Goal: Task Accomplishment & Management: Complete application form

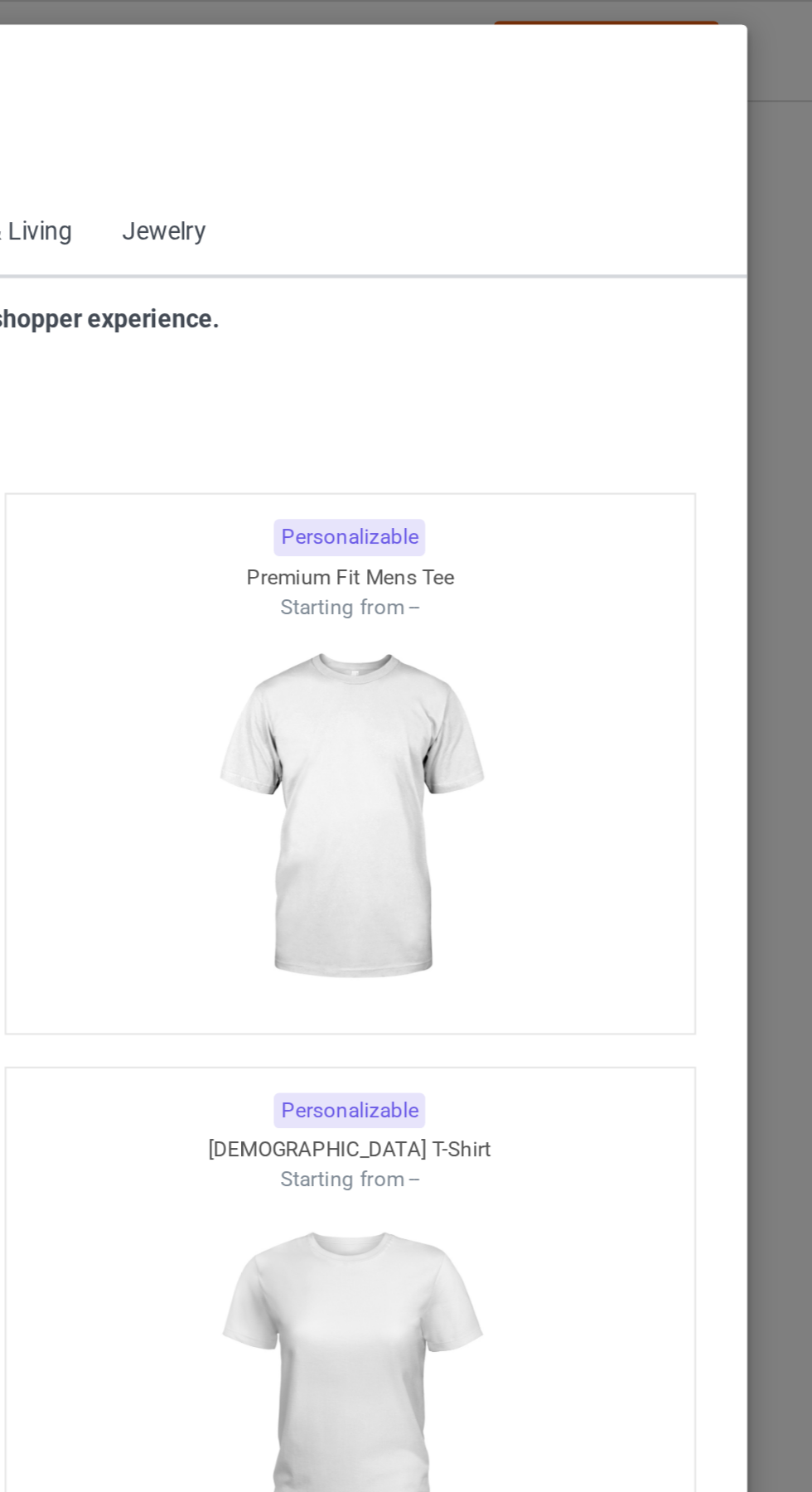
scroll to position [887, 0]
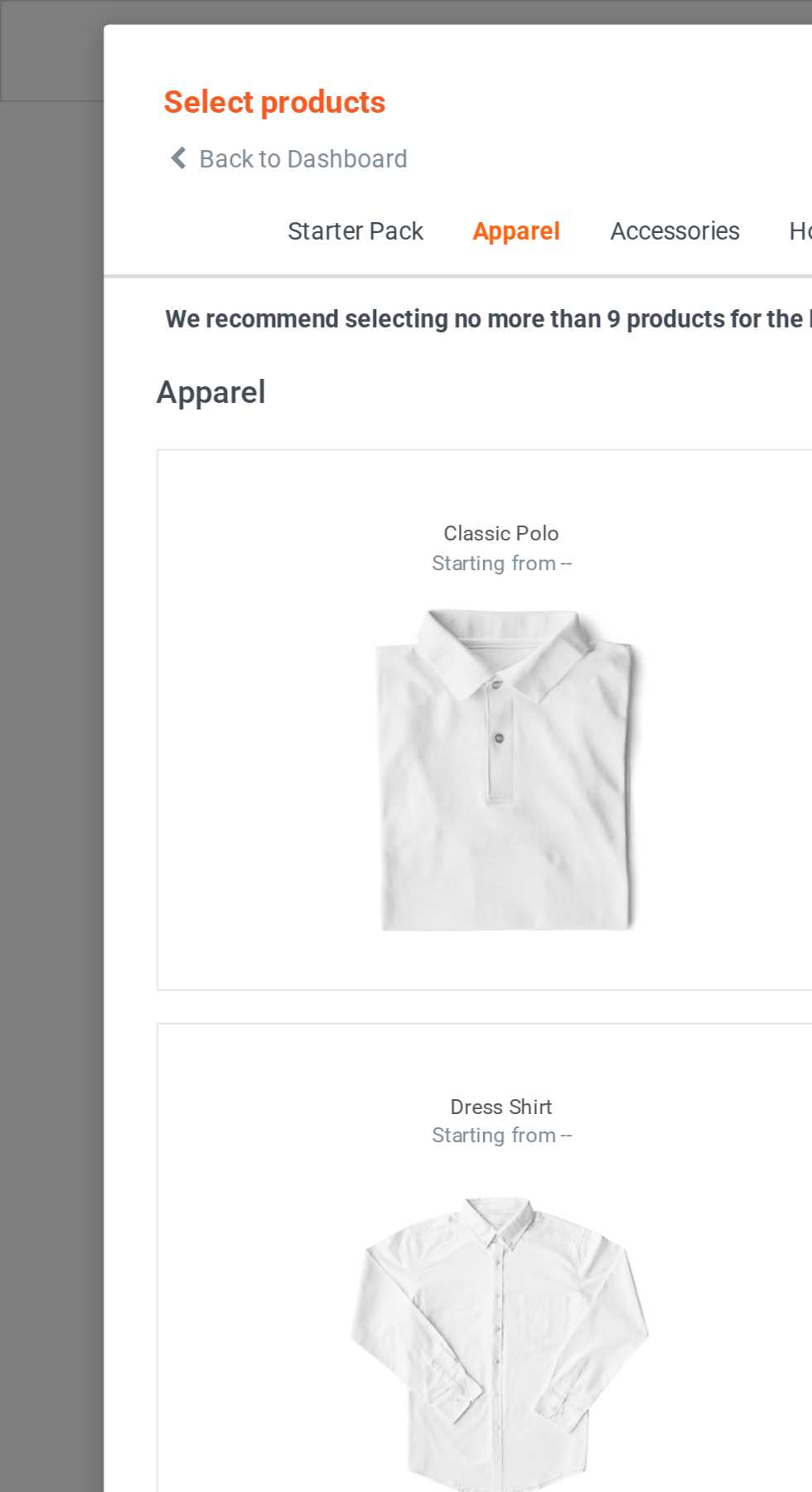
click at [97, 71] on span "Back to Dashboard" at bounding box center [142, 75] width 99 height 13
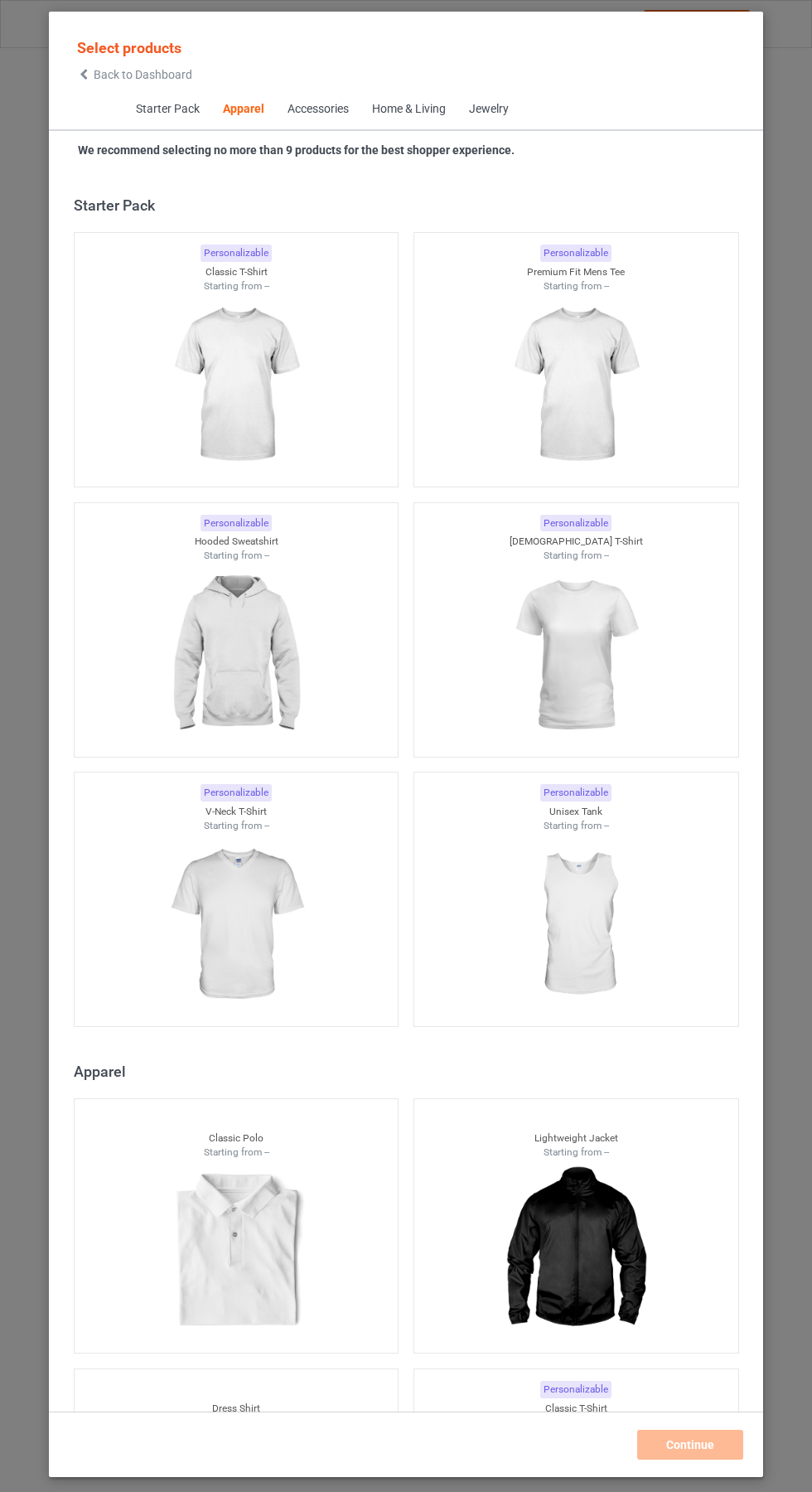
scroll to position [887, 0]
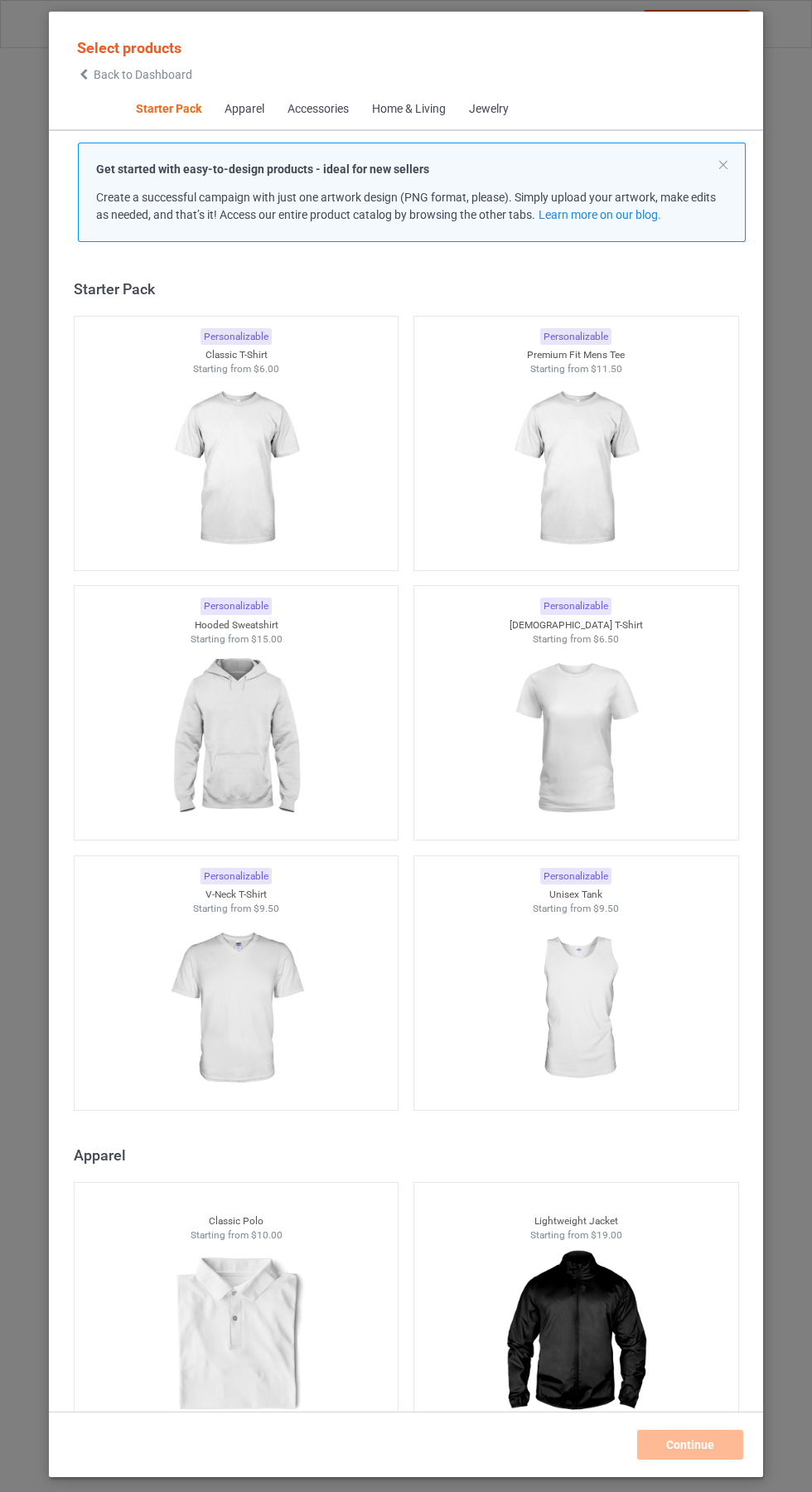
click at [258, 475] on img at bounding box center [235, 469] width 149 height 186
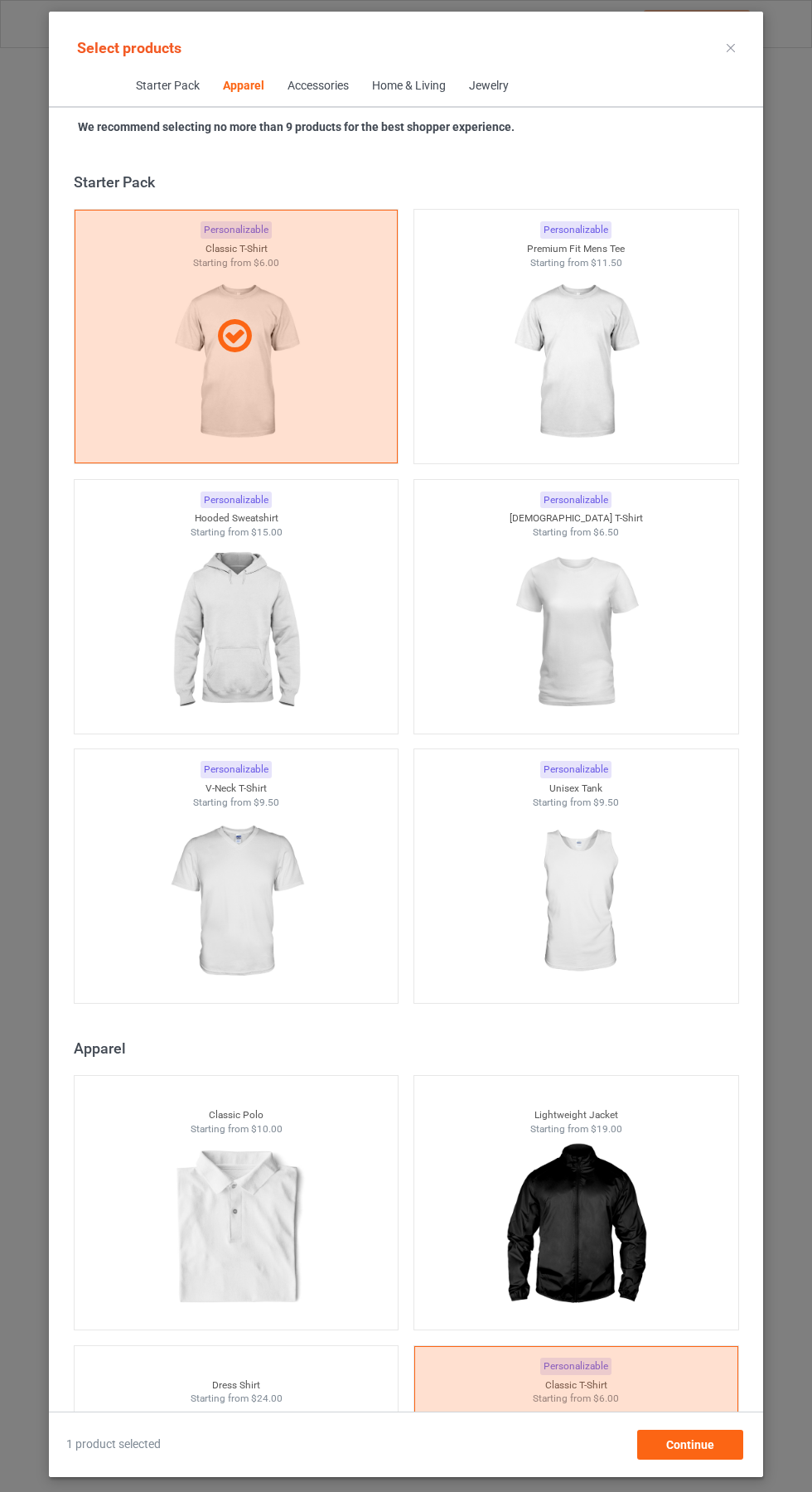
click at [602, 446] on img at bounding box center [575, 362] width 149 height 186
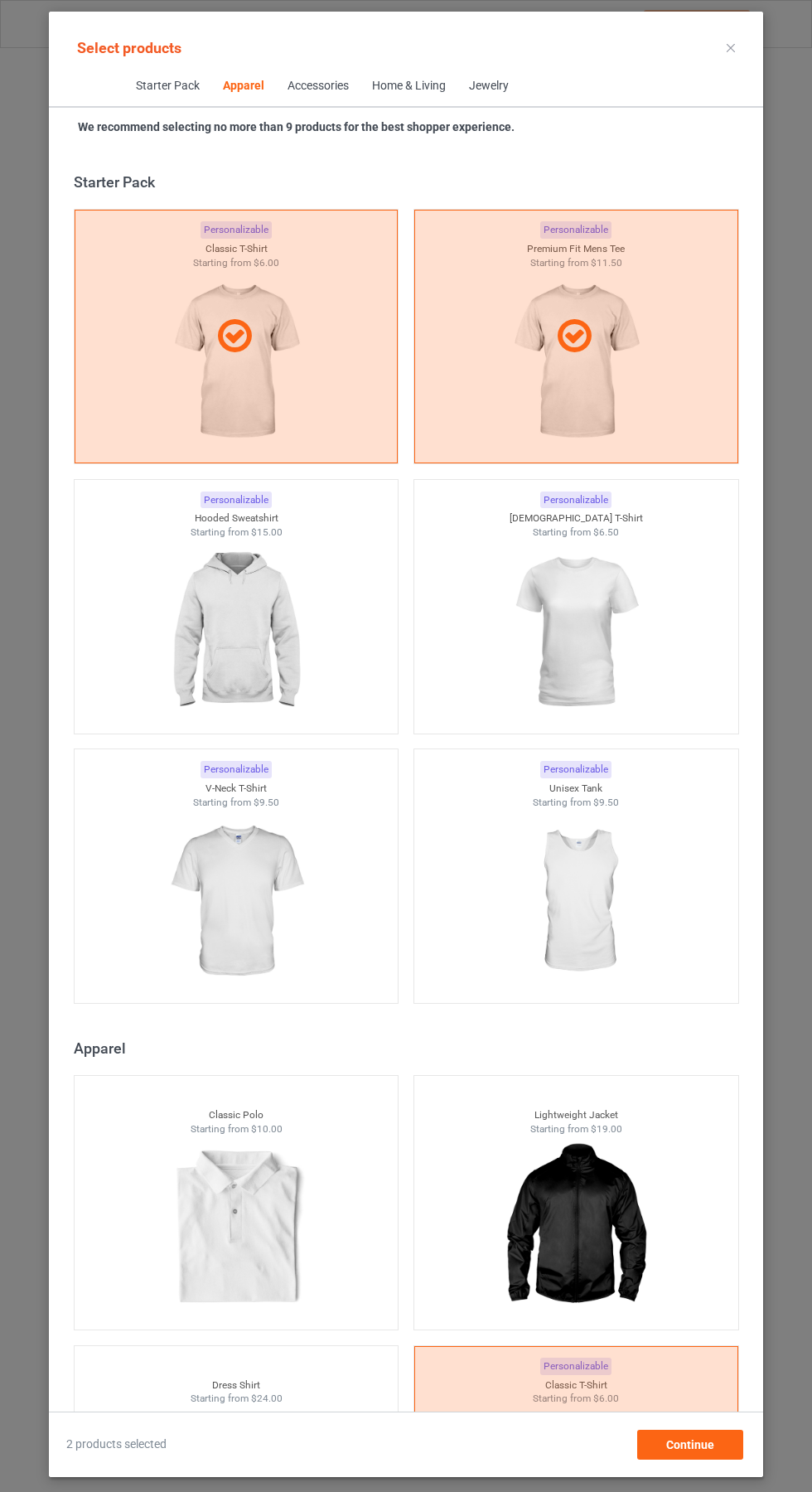
click at [603, 618] on img at bounding box center [575, 632] width 149 height 186
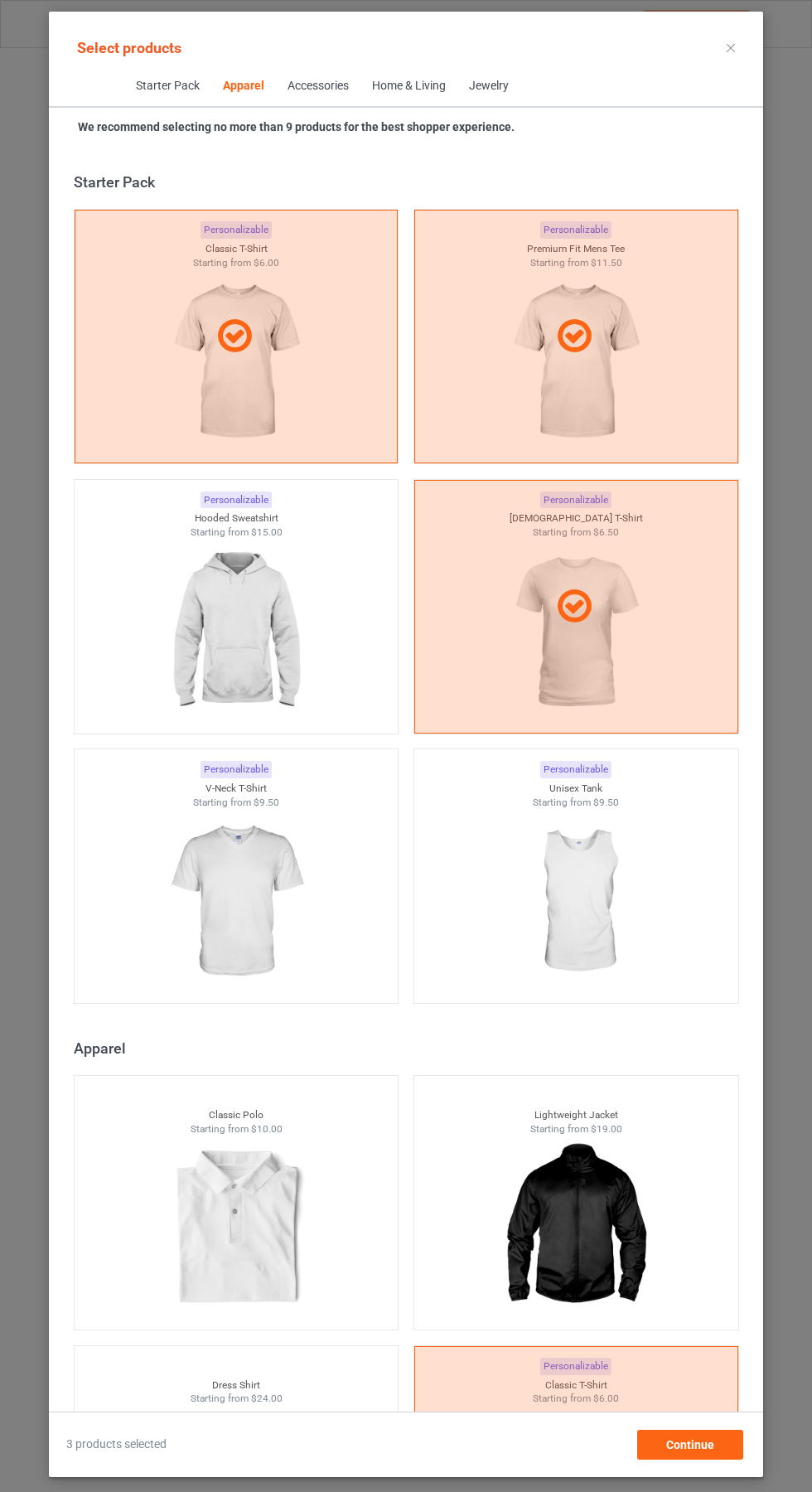
click at [210, 842] on img at bounding box center [235, 901] width 149 height 186
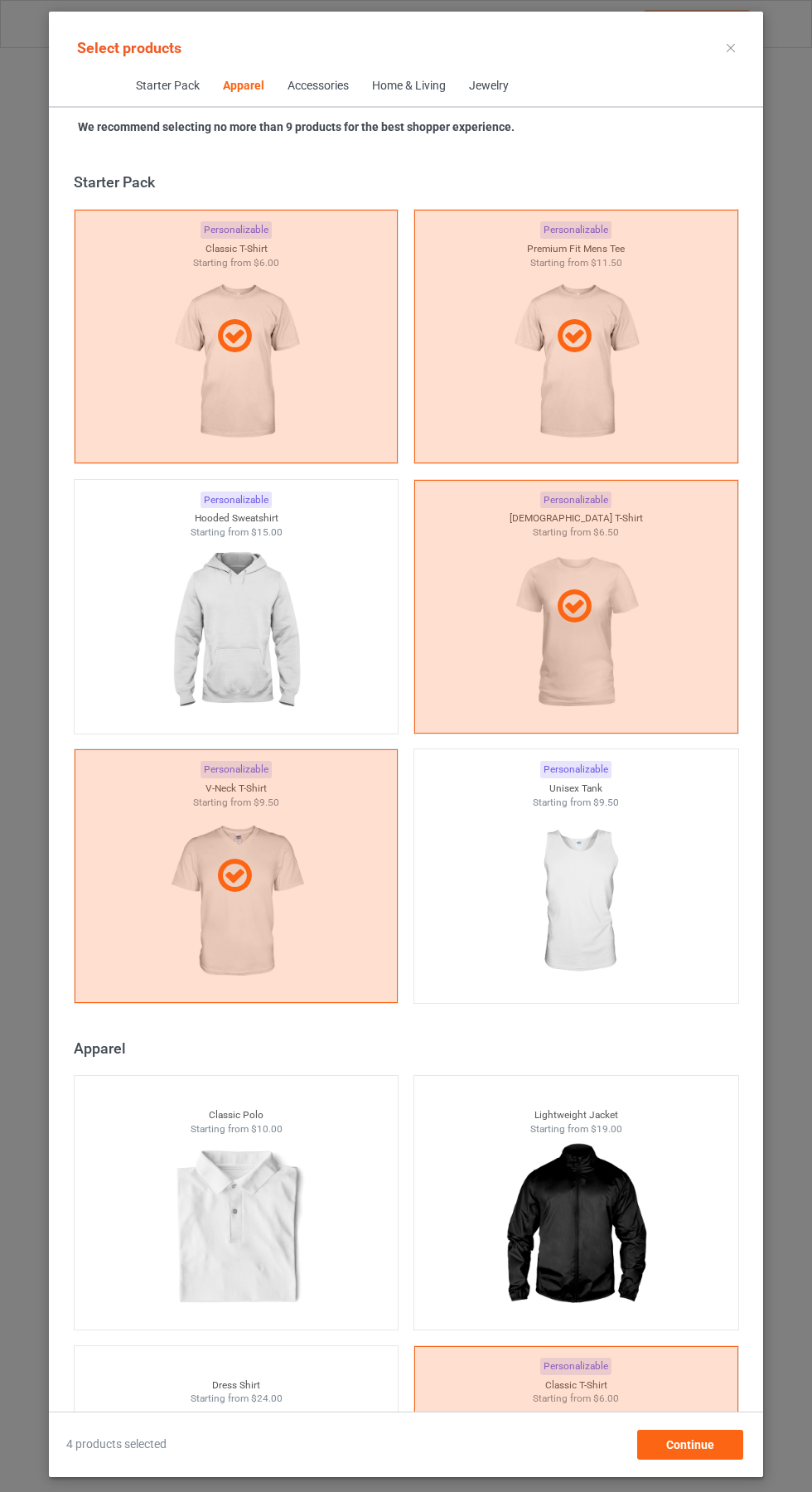
click at [211, 644] on img at bounding box center [235, 632] width 149 height 186
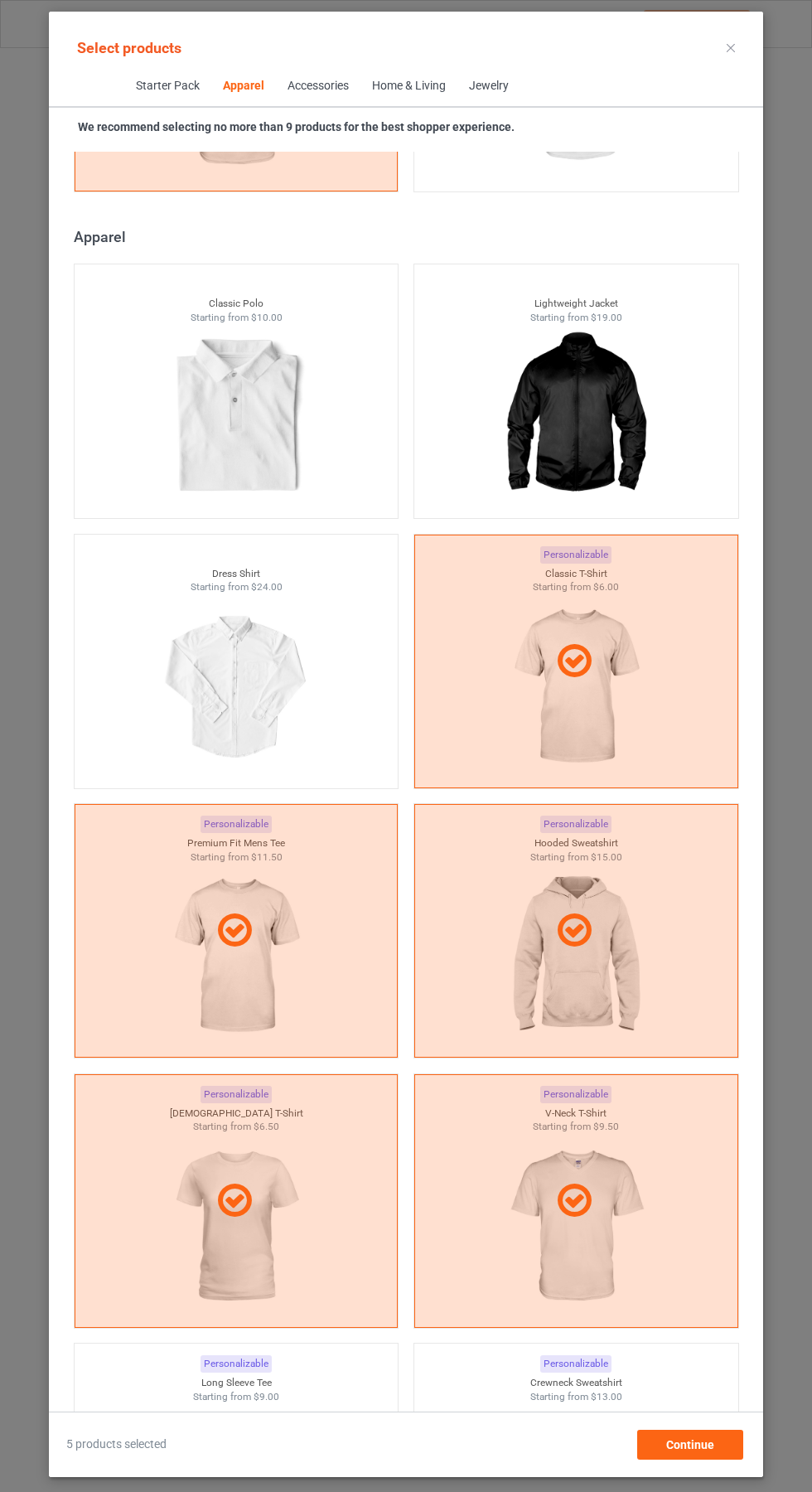
scroll to position [1060, 0]
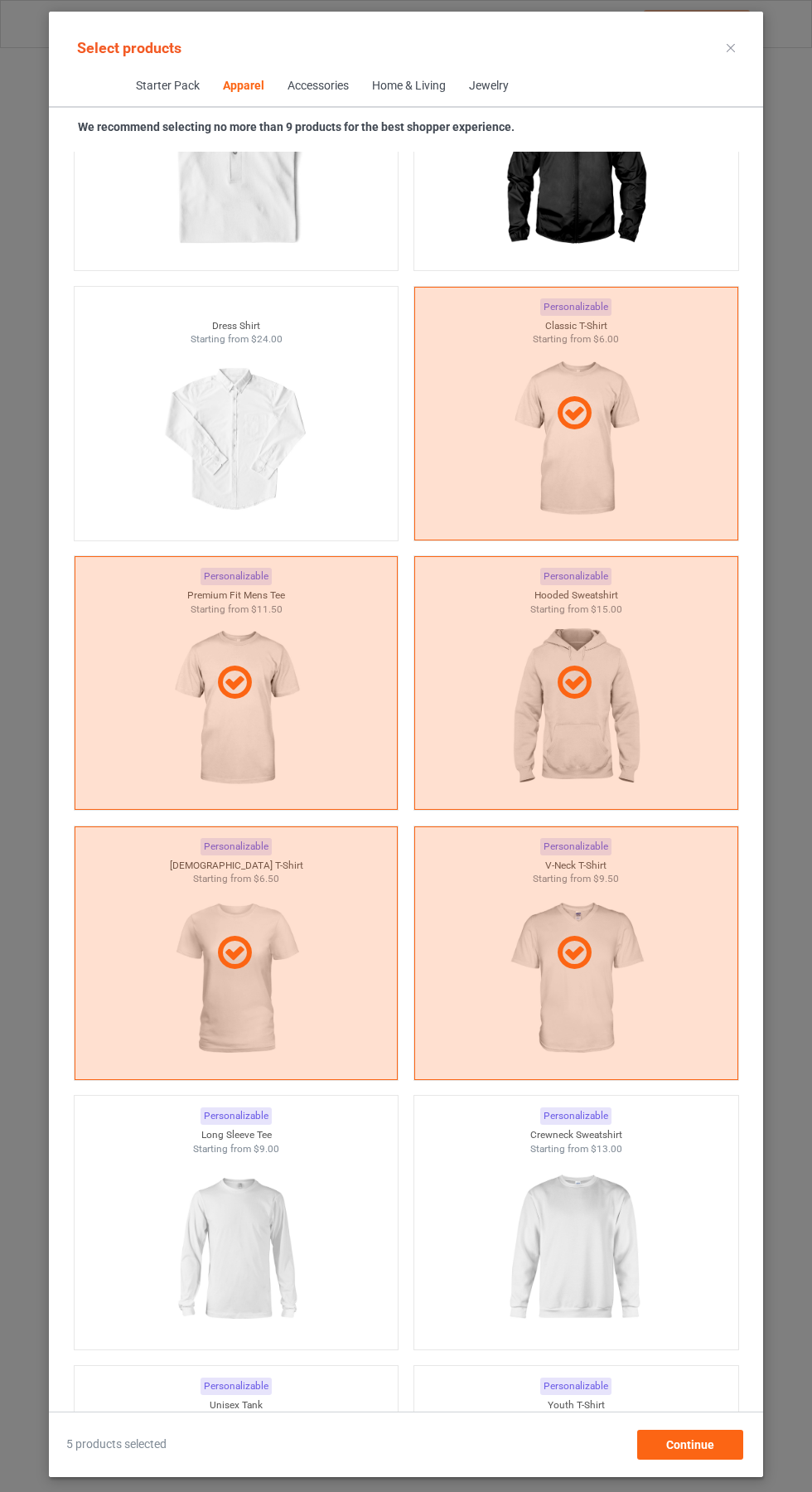
click at [603, 1225] on img at bounding box center [575, 1248] width 149 height 186
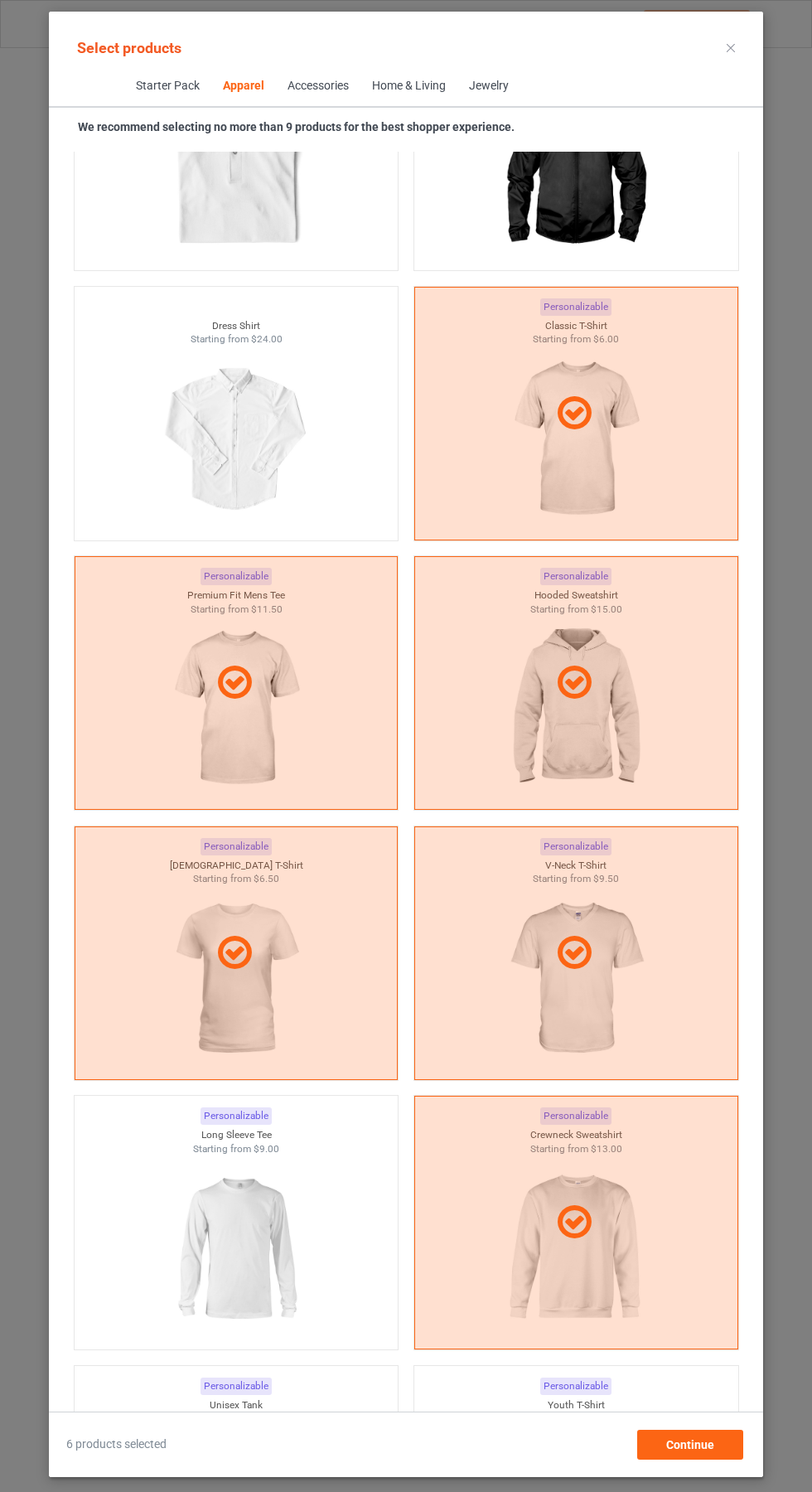
click at [263, 1245] on img at bounding box center [235, 1248] width 149 height 186
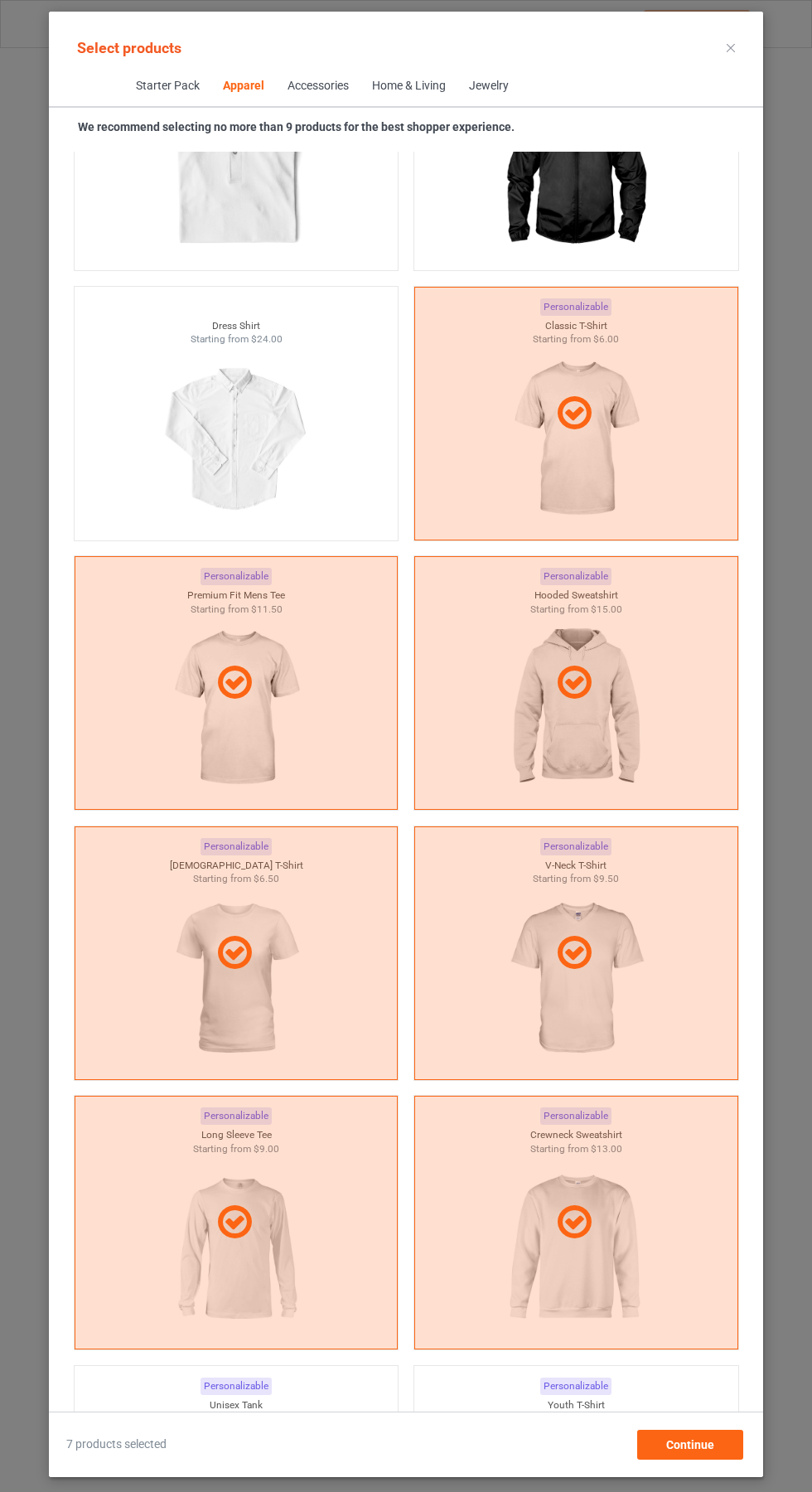
click at [731, 47] on icon at bounding box center [731, 48] width 8 height 8
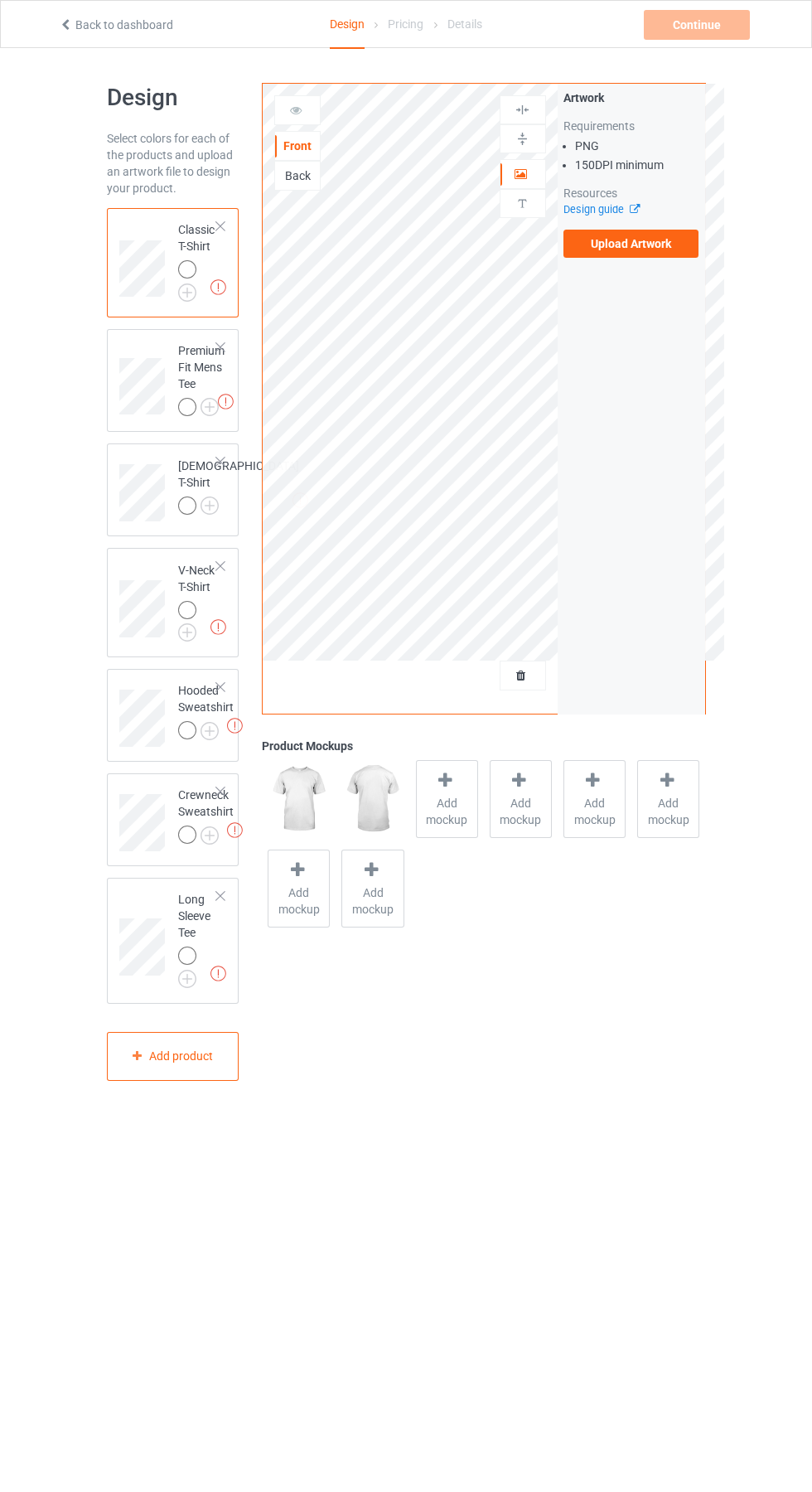
click at [639, 254] on label "Upload Artwork" at bounding box center [631, 244] width 136 height 29
click at [0, 0] on input "Upload Artwork" at bounding box center [0, 0] width 0 height 0
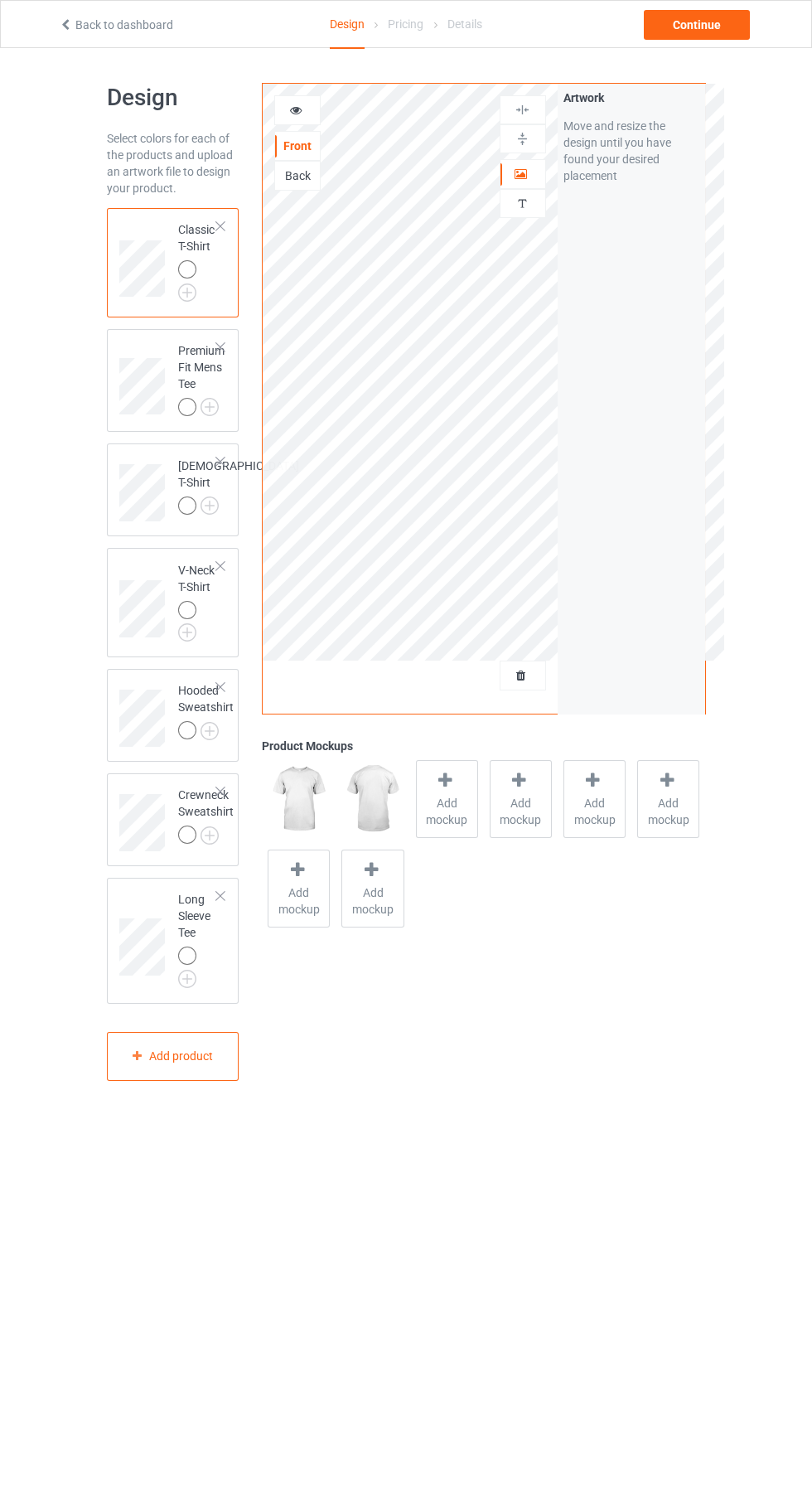
click at [0, 0] on img at bounding box center [0, 0] width 0 height 0
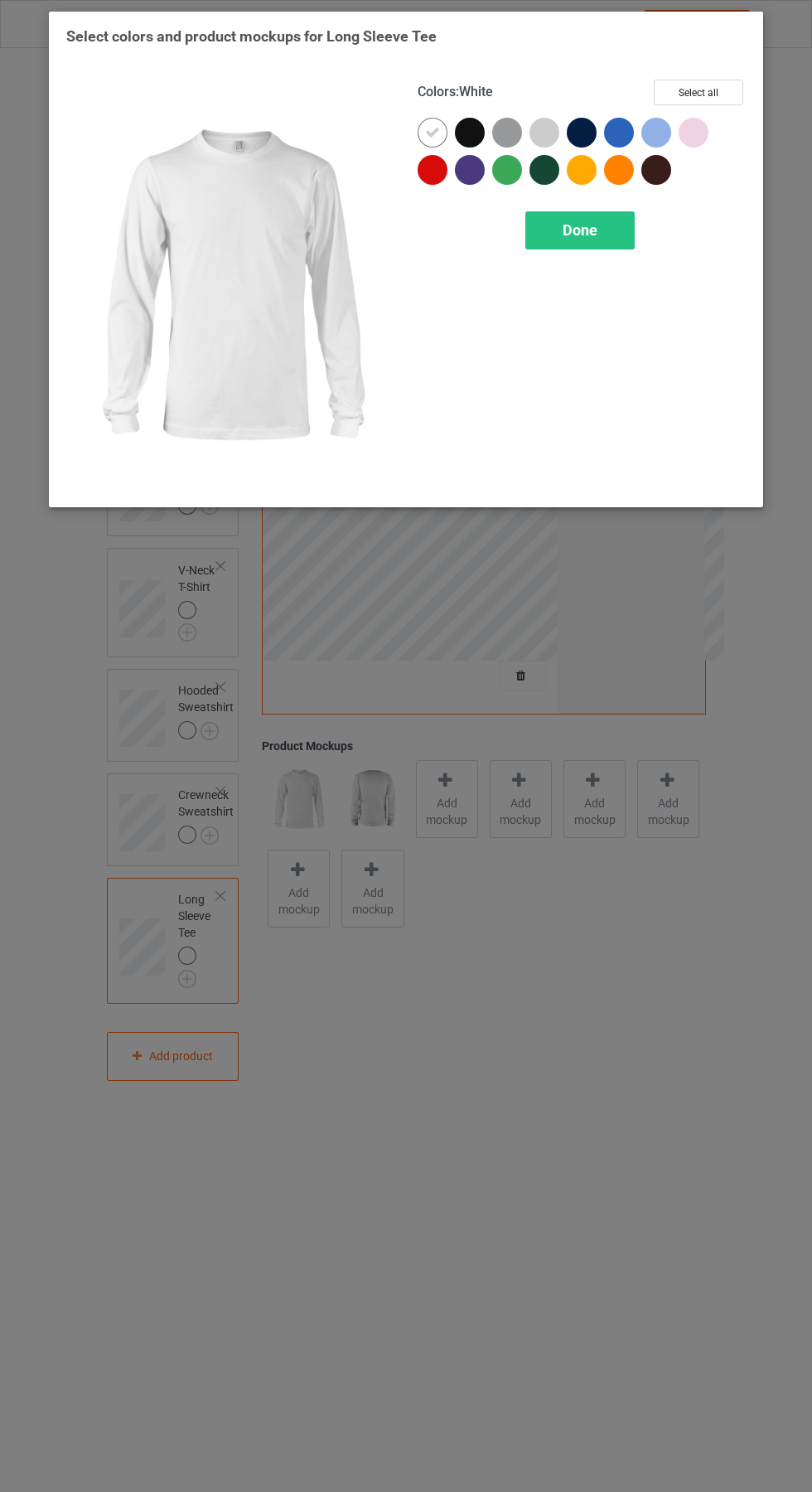
click at [482, 119] on div at bounding box center [473, 137] width 37 height 37
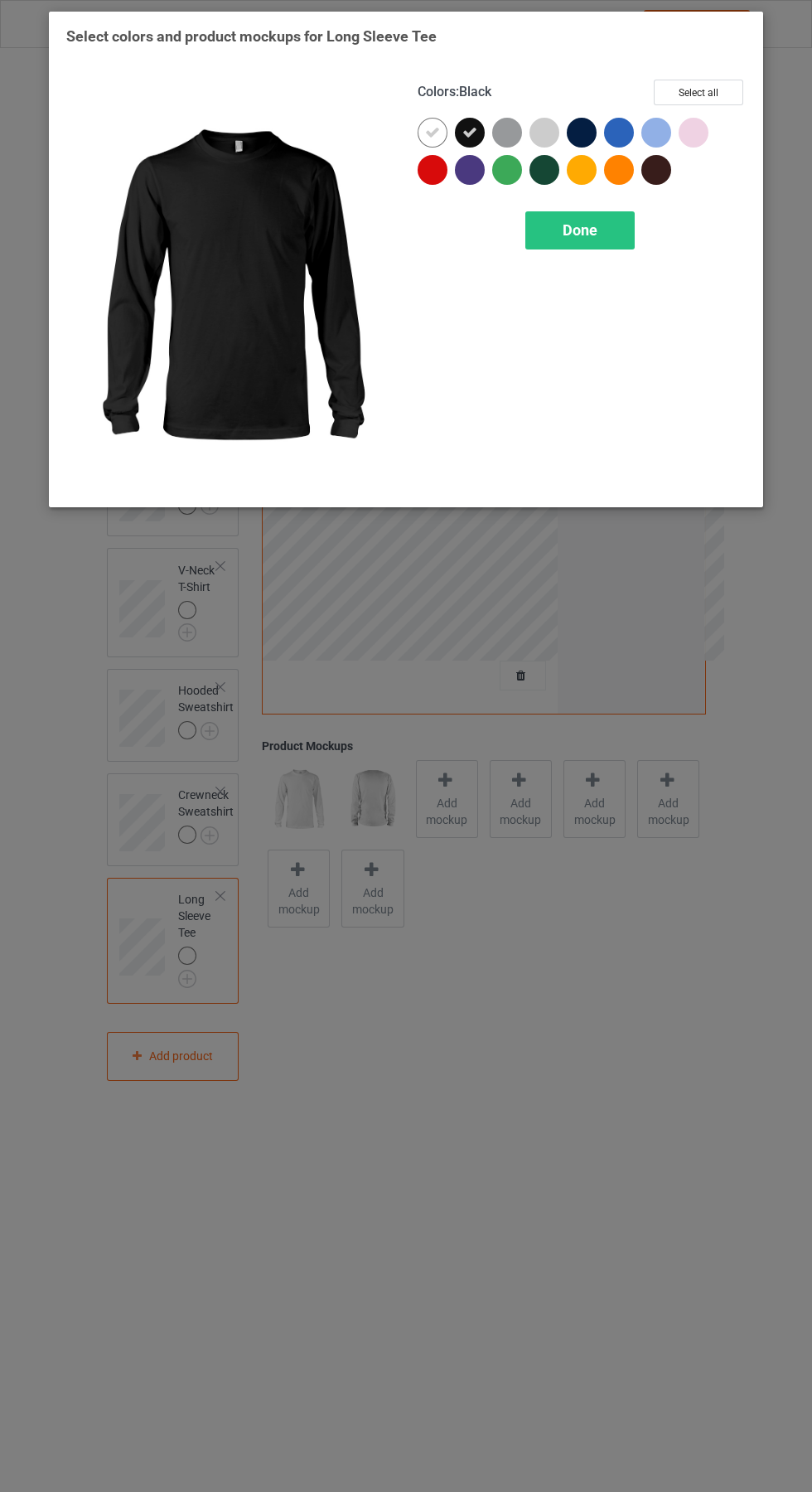
click at [433, 132] on icon at bounding box center [433, 133] width 15 height 15
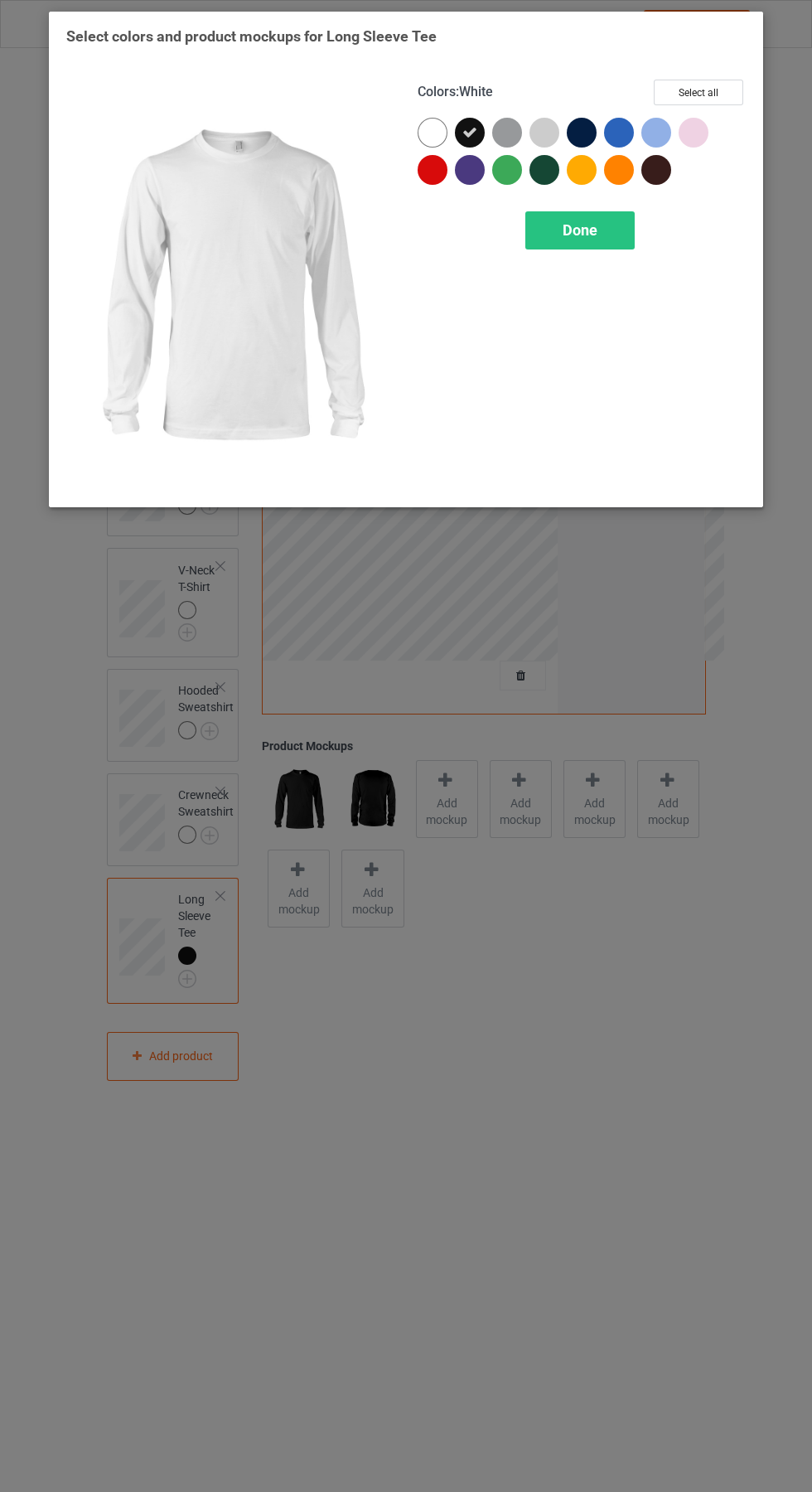
click at [592, 126] on div at bounding box center [581, 133] width 30 height 30
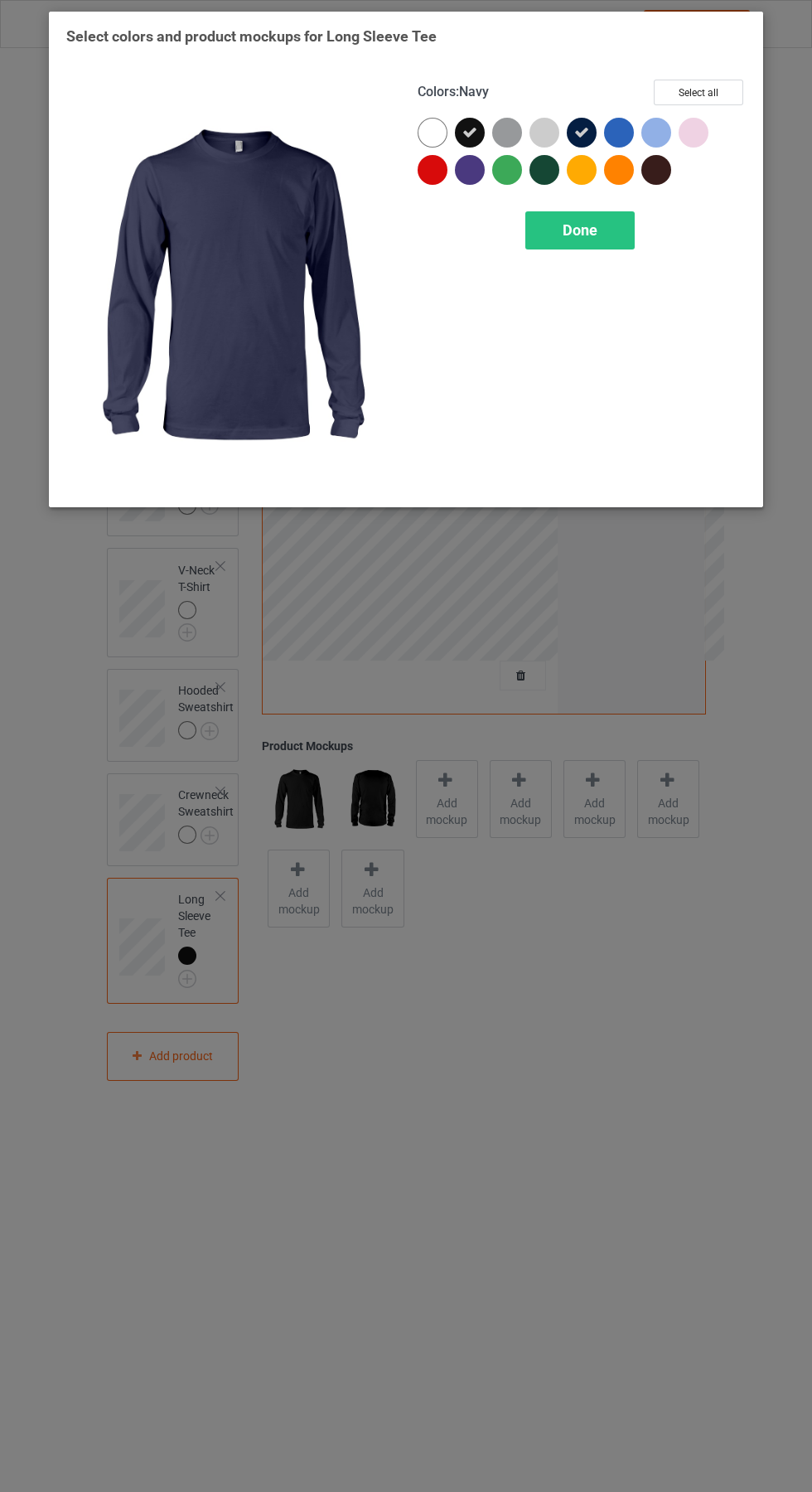
click at [611, 247] on div "Done" at bounding box center [579, 230] width 110 height 38
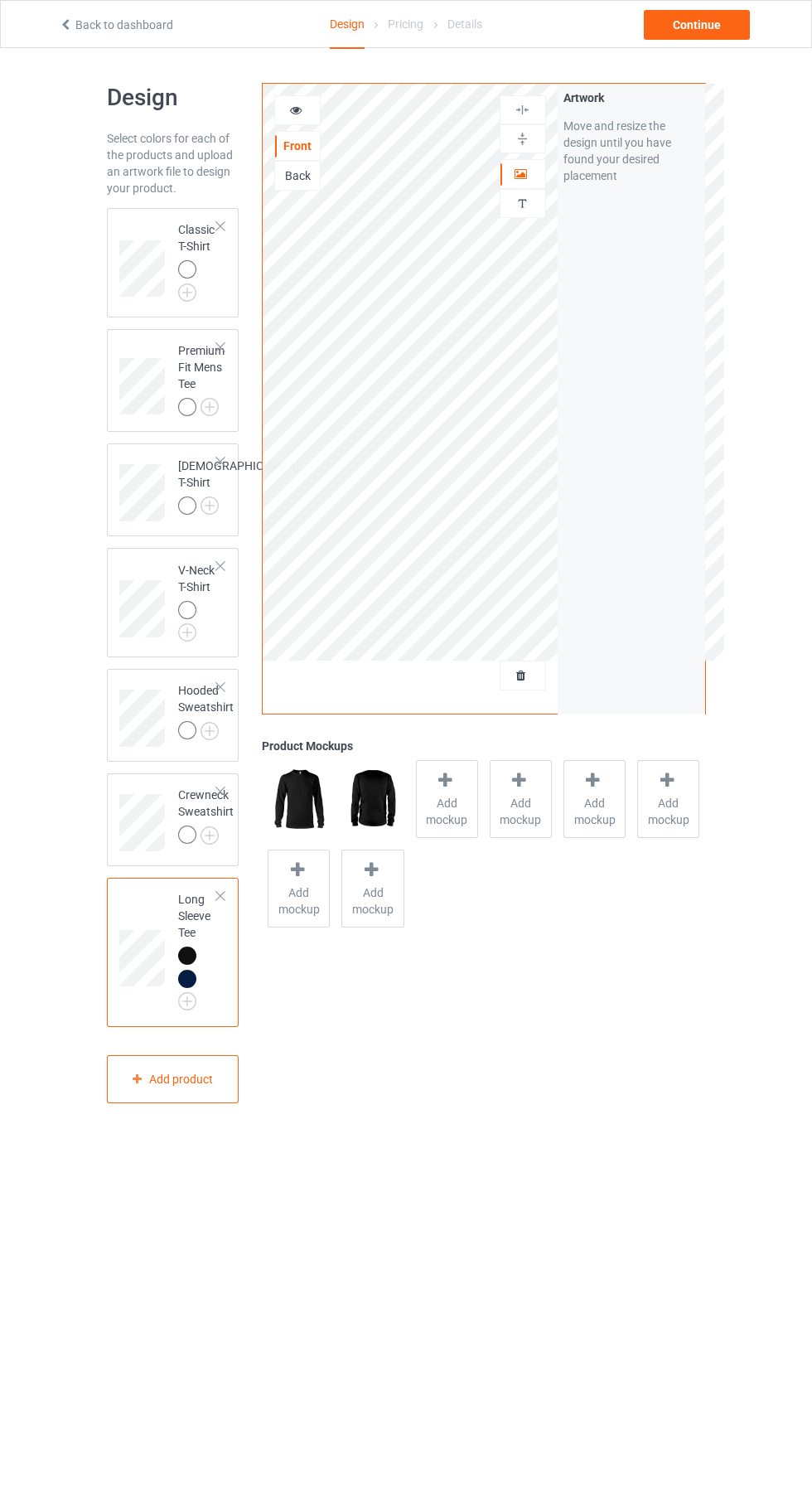
click at [0, 0] on img at bounding box center [0, 0] width 0 height 0
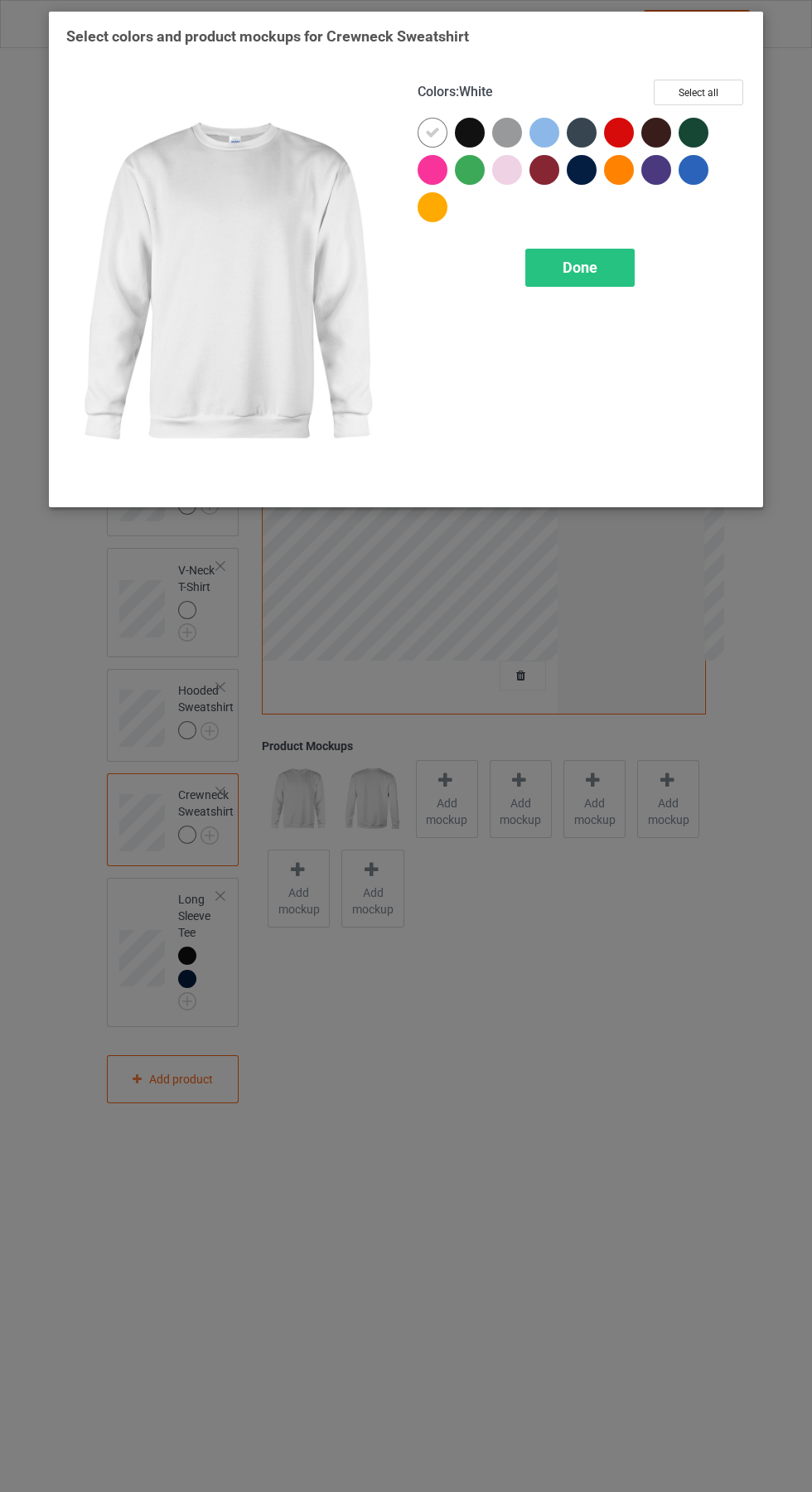
click at [464, 118] on div at bounding box center [470, 133] width 30 height 30
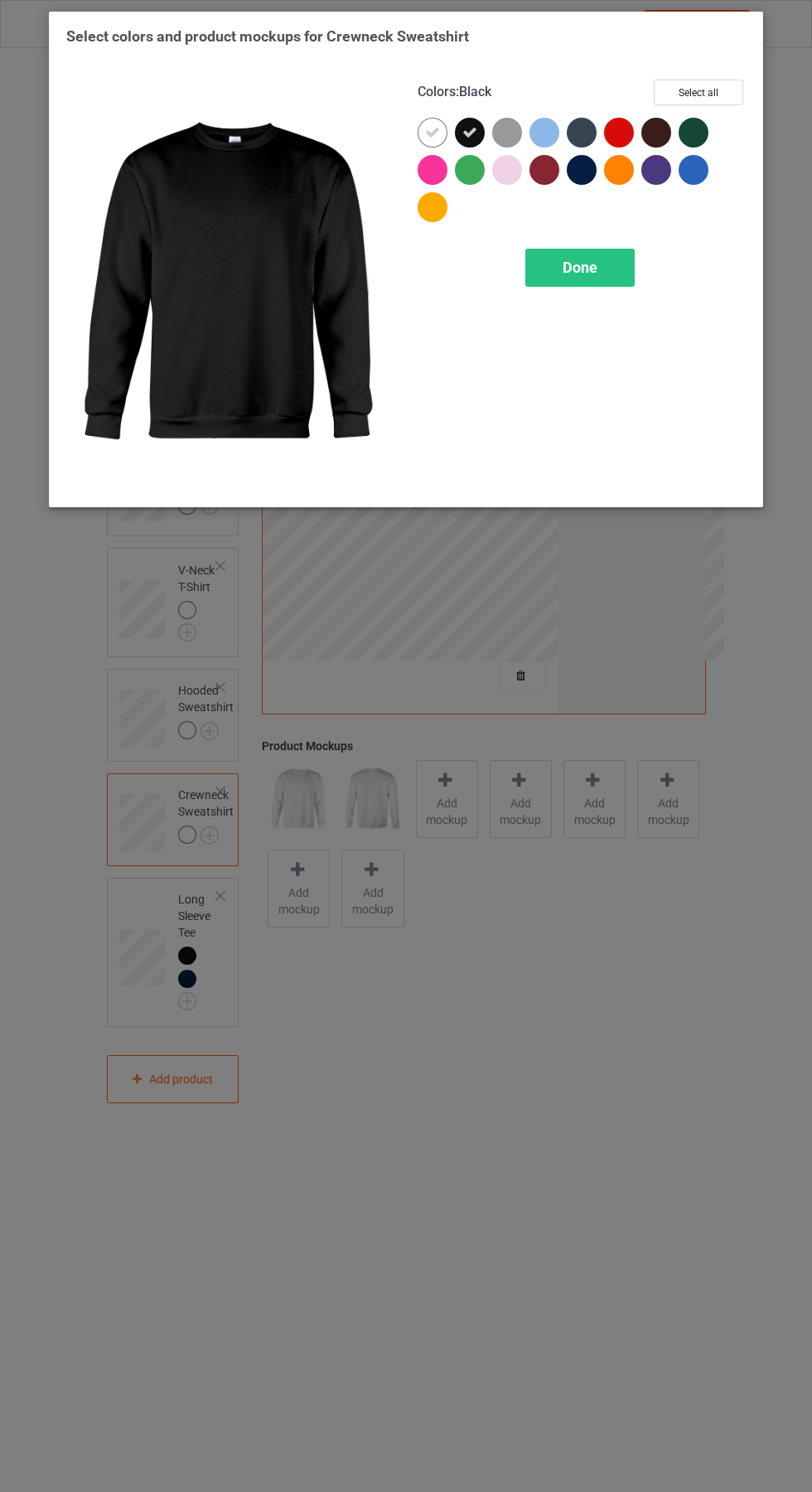
click at [428, 119] on div at bounding box center [433, 133] width 30 height 30
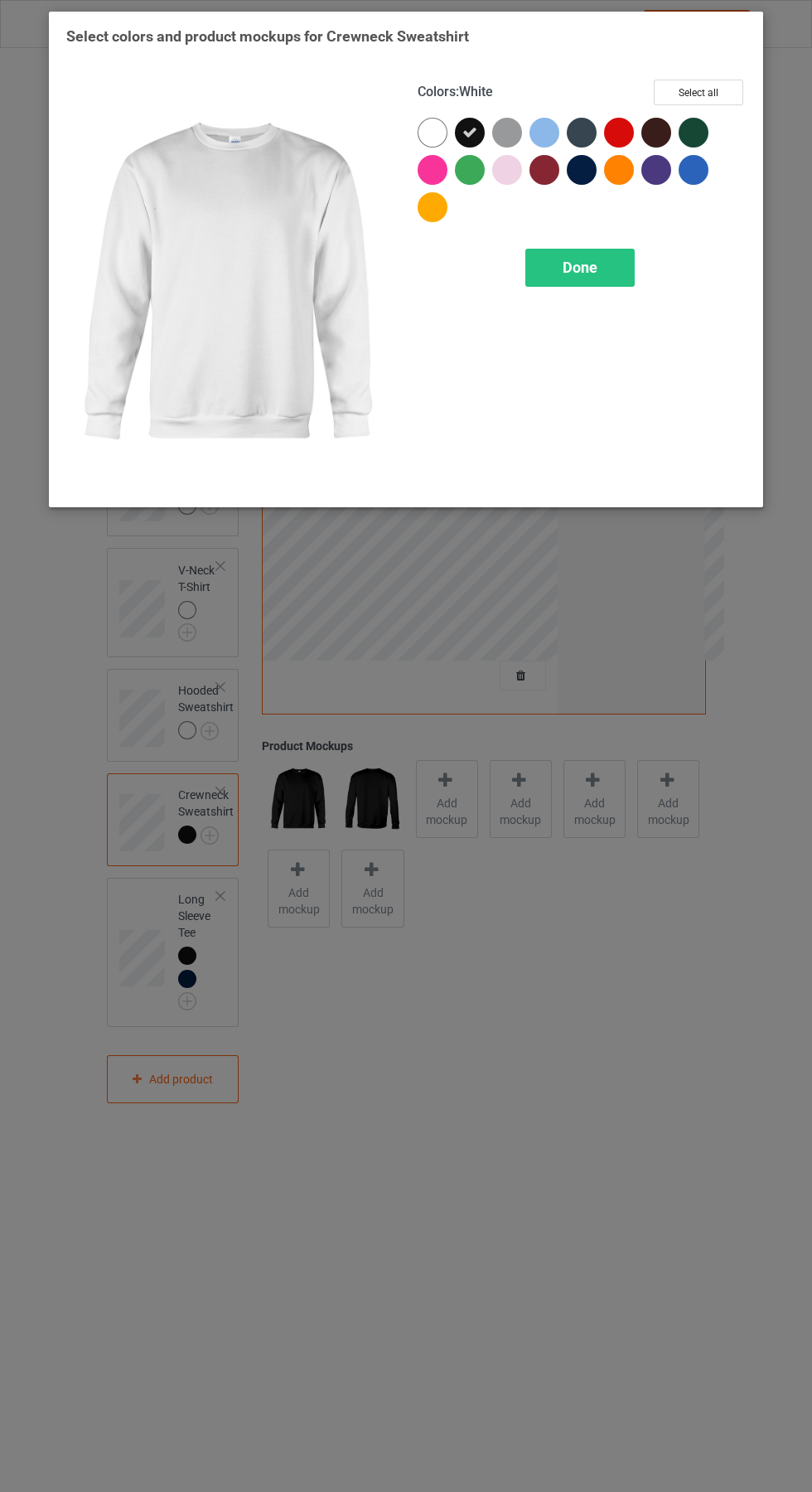
click at [598, 185] on div at bounding box center [585, 174] width 37 height 37
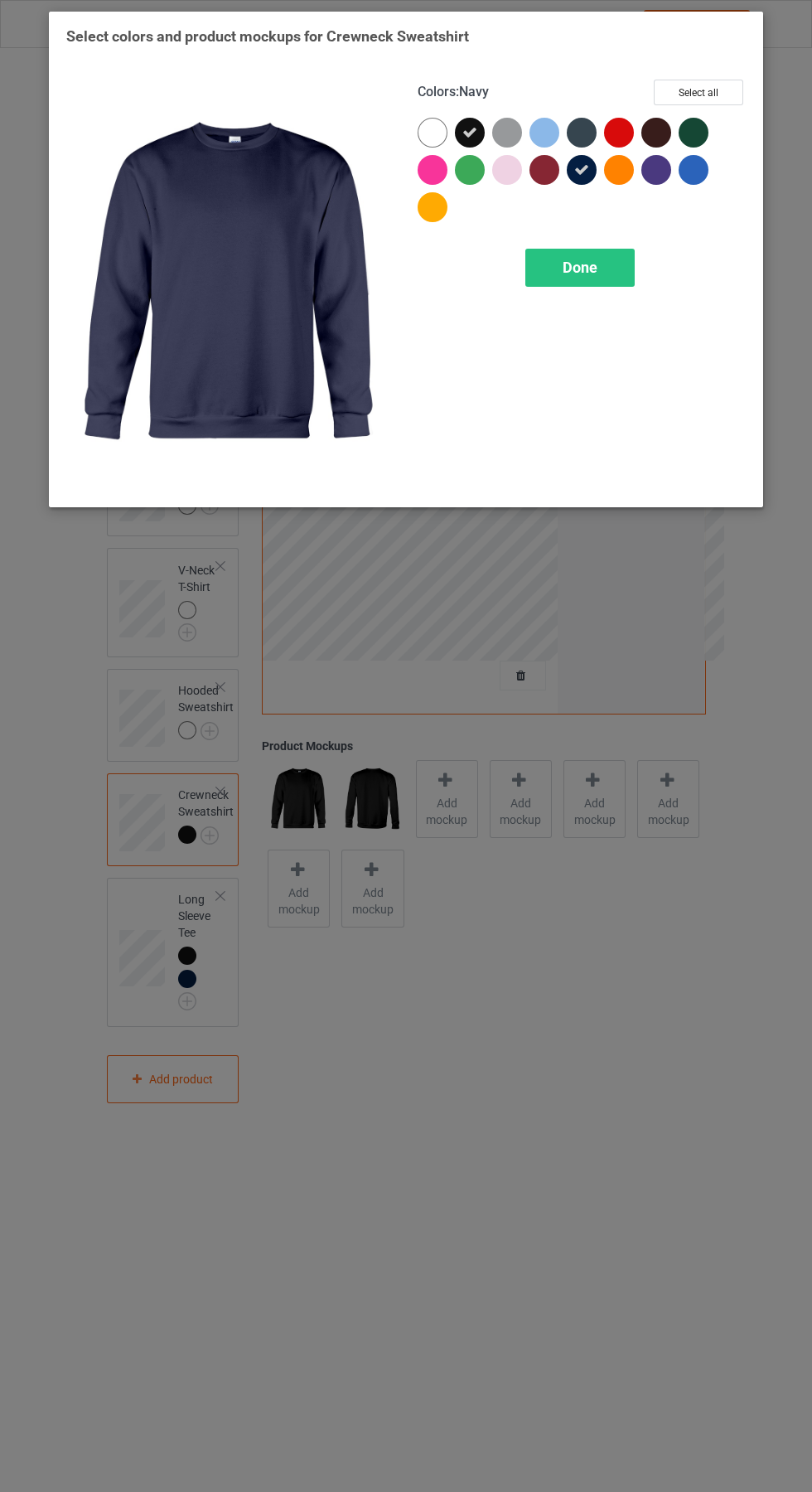
click at [611, 264] on div "Done" at bounding box center [579, 267] width 110 height 38
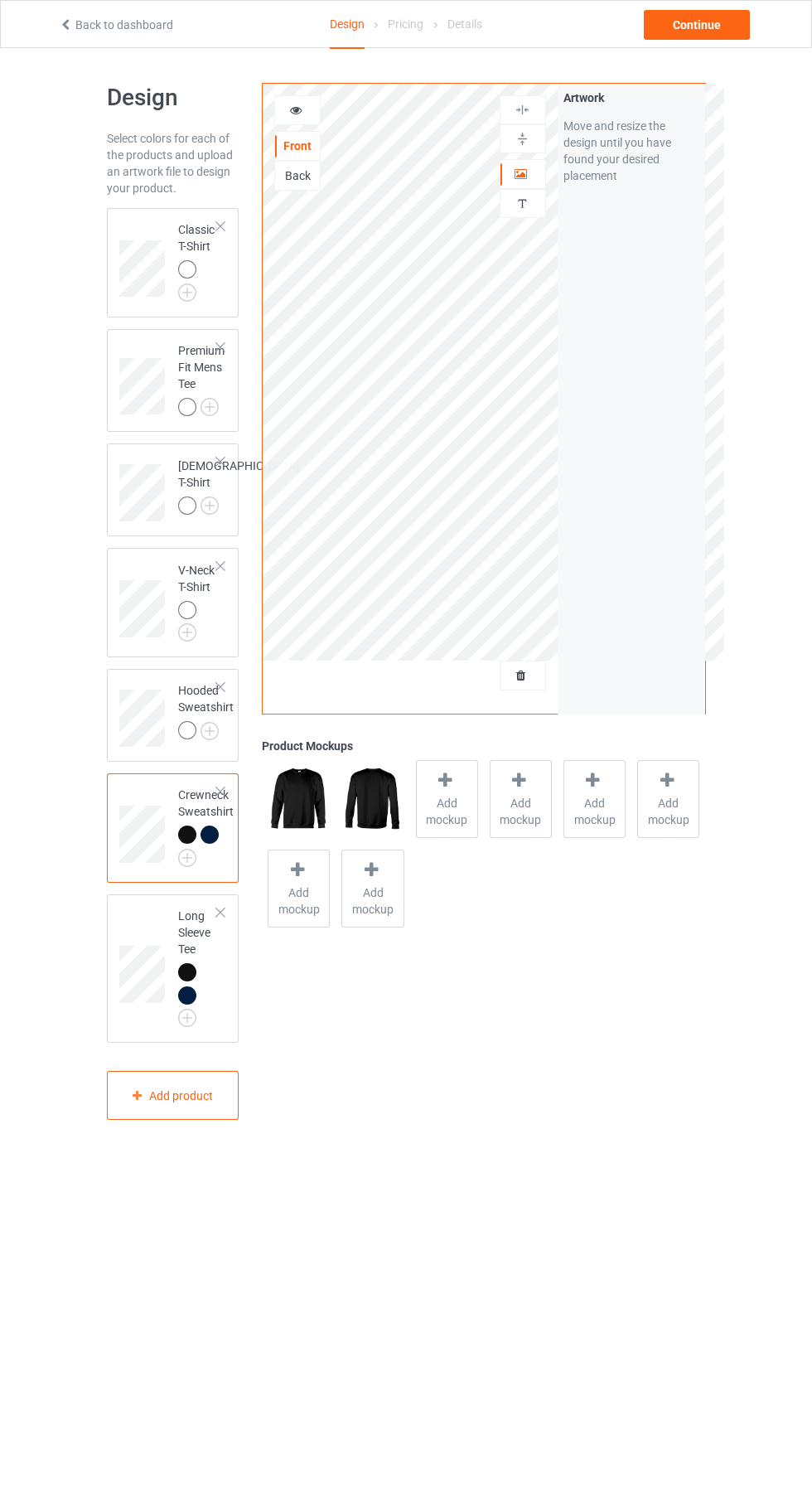
click at [0, 0] on img at bounding box center [0, 0] width 0 height 0
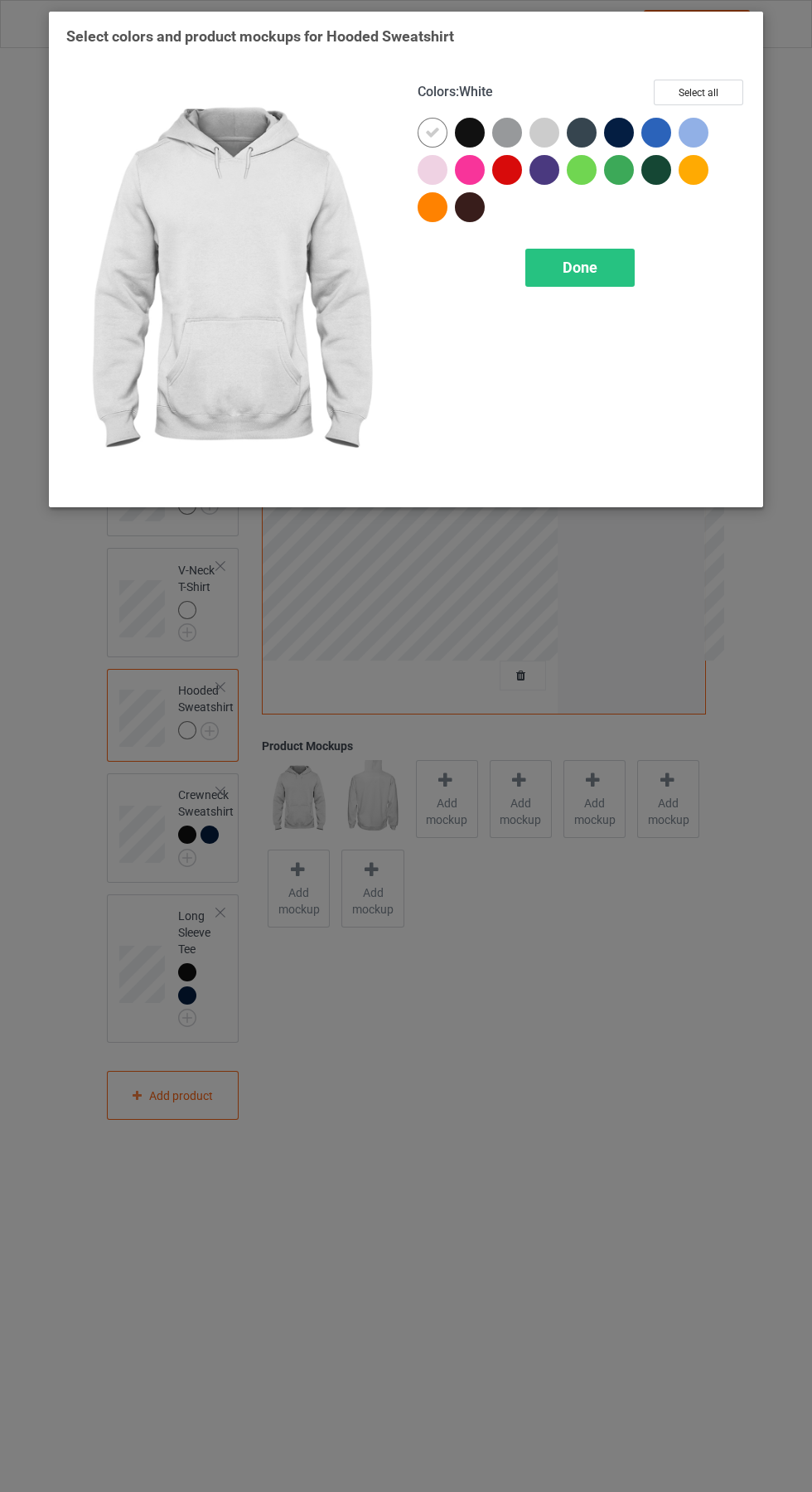
click at [477, 123] on div at bounding box center [470, 133] width 30 height 30
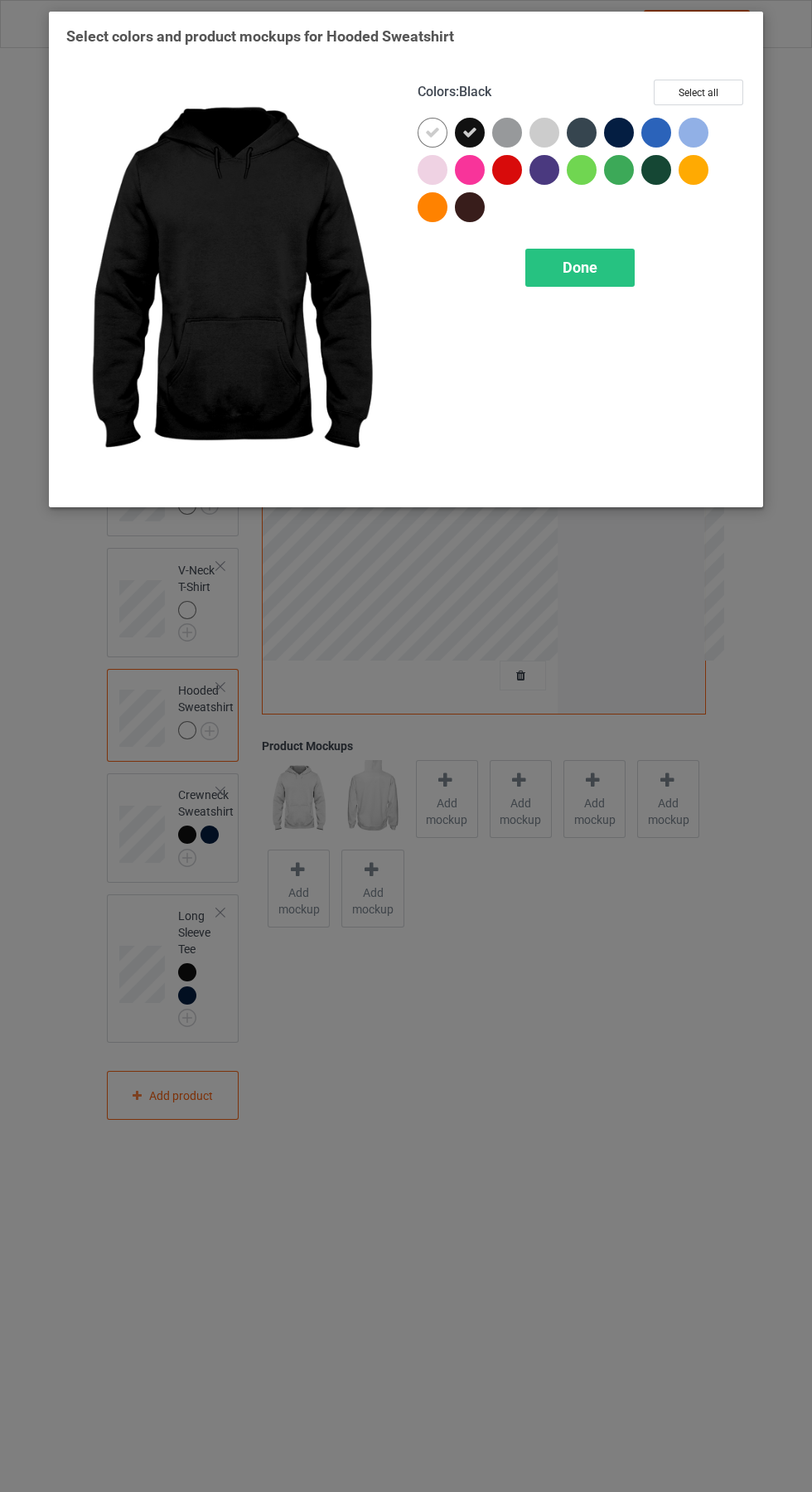
click at [426, 123] on div at bounding box center [433, 133] width 30 height 30
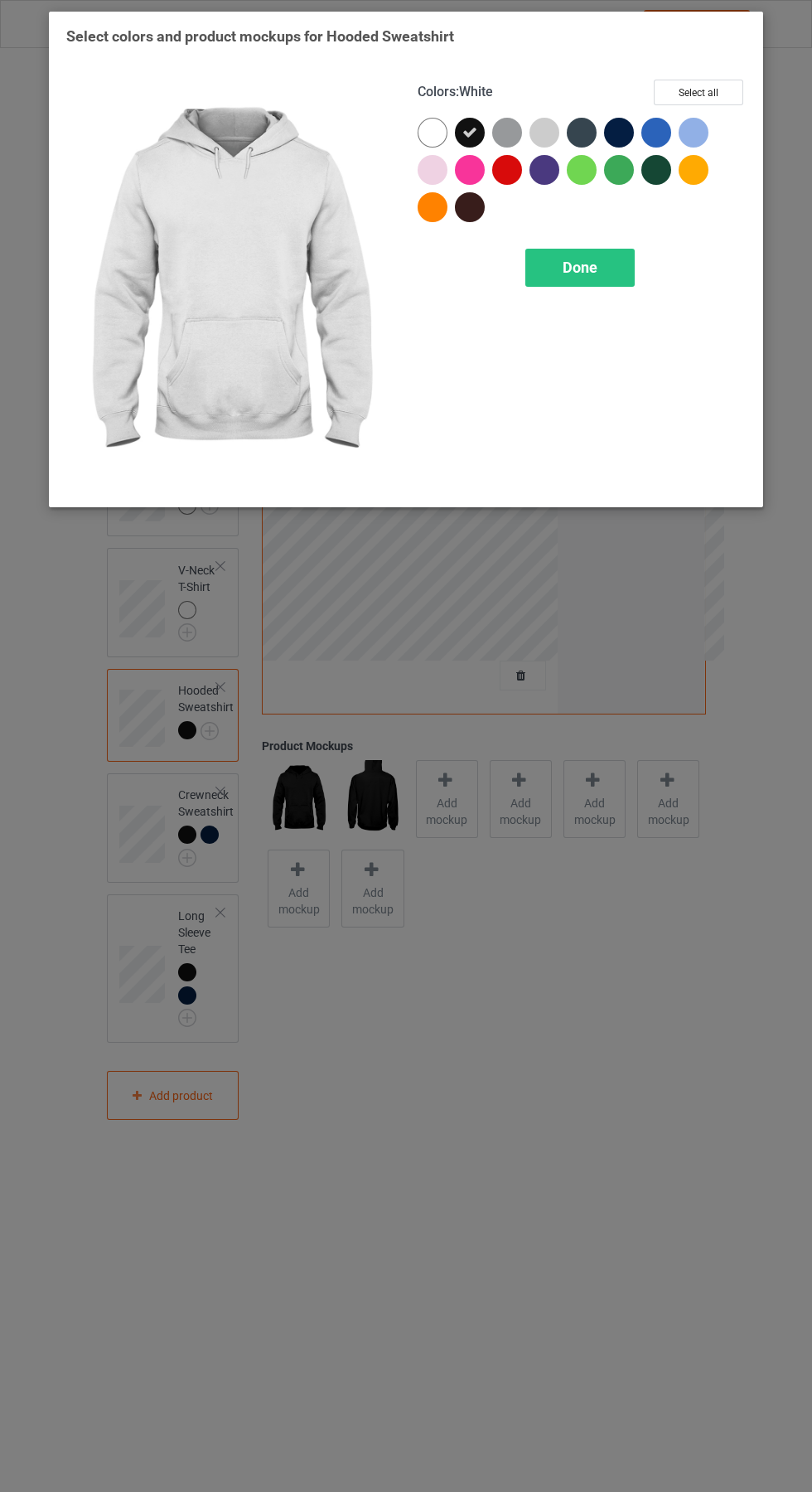
click at [619, 132] on div at bounding box center [619, 133] width 30 height 30
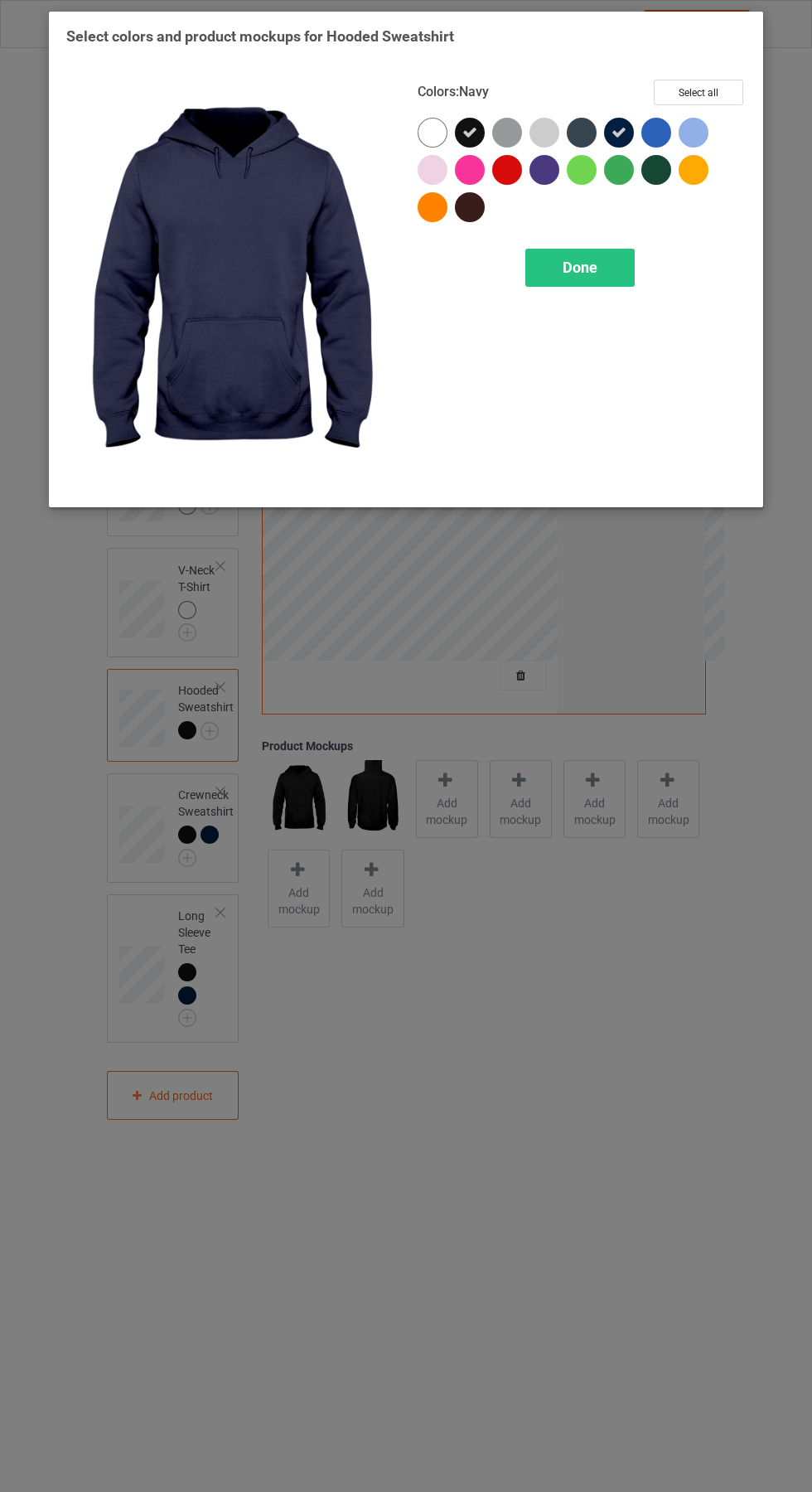
click at [581, 267] on span "Done" at bounding box center [580, 267] width 35 height 18
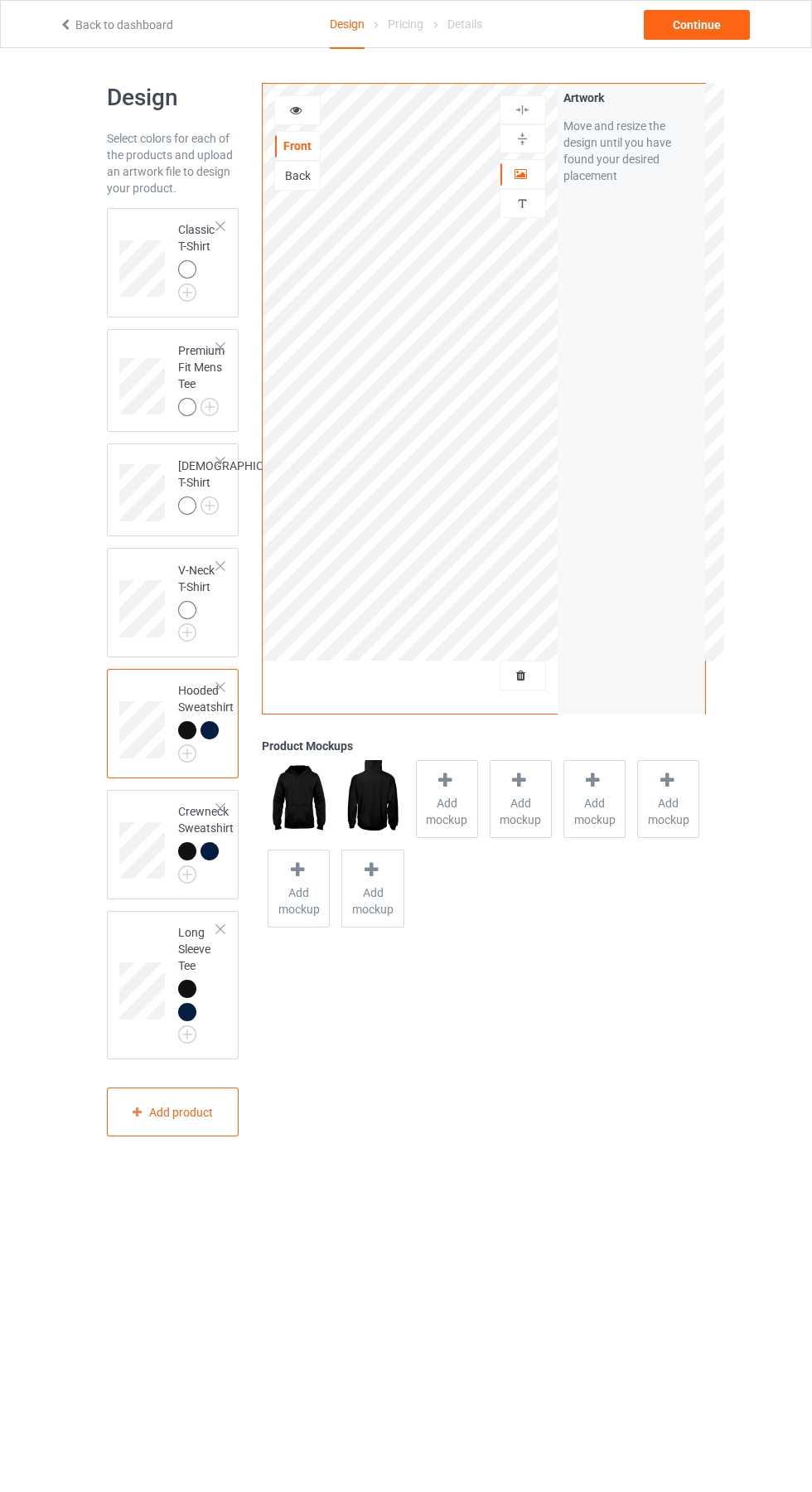
click at [0, 0] on img at bounding box center [0, 0] width 0 height 0
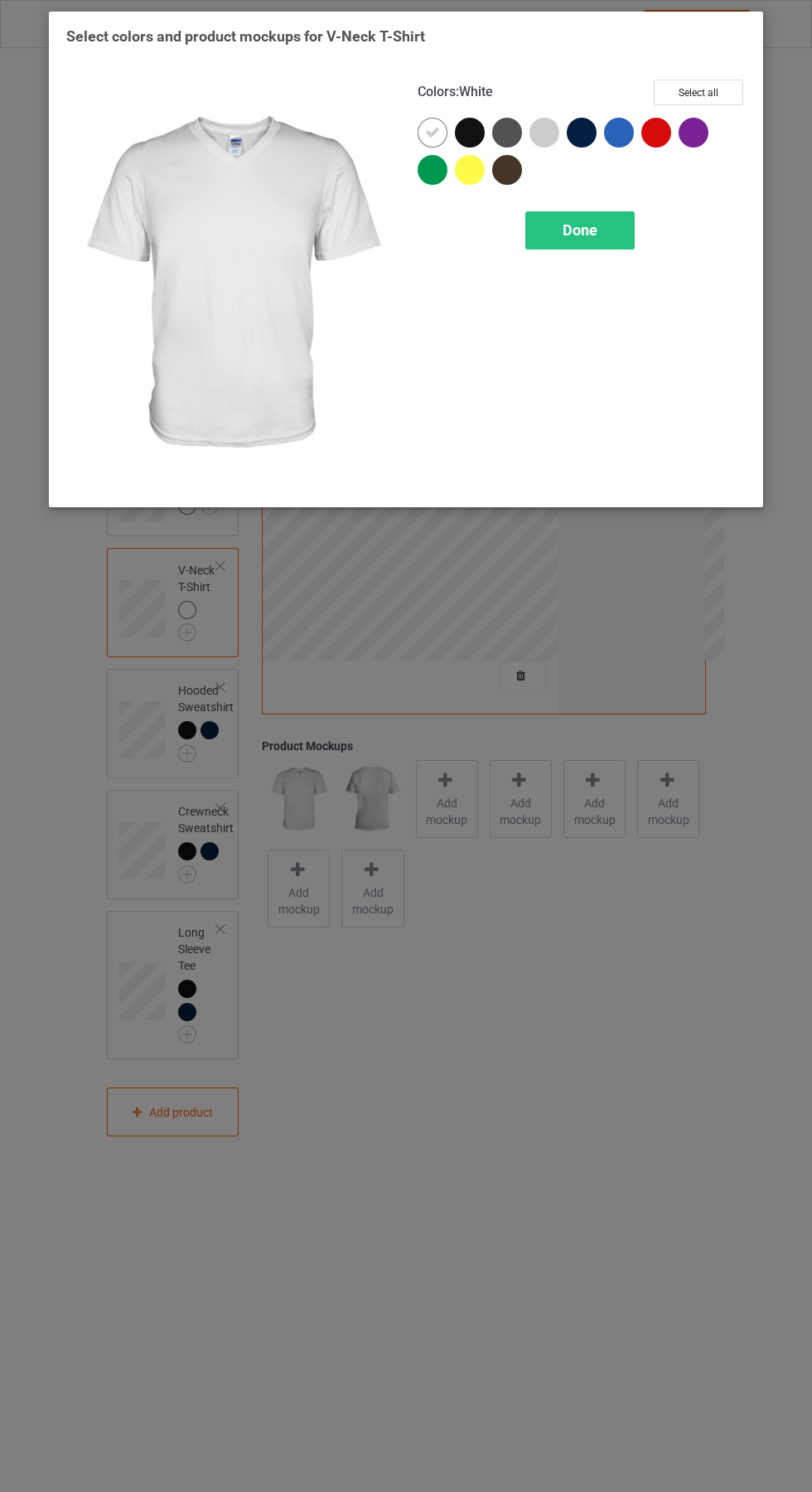
click at [484, 123] on div at bounding box center [473, 137] width 37 height 37
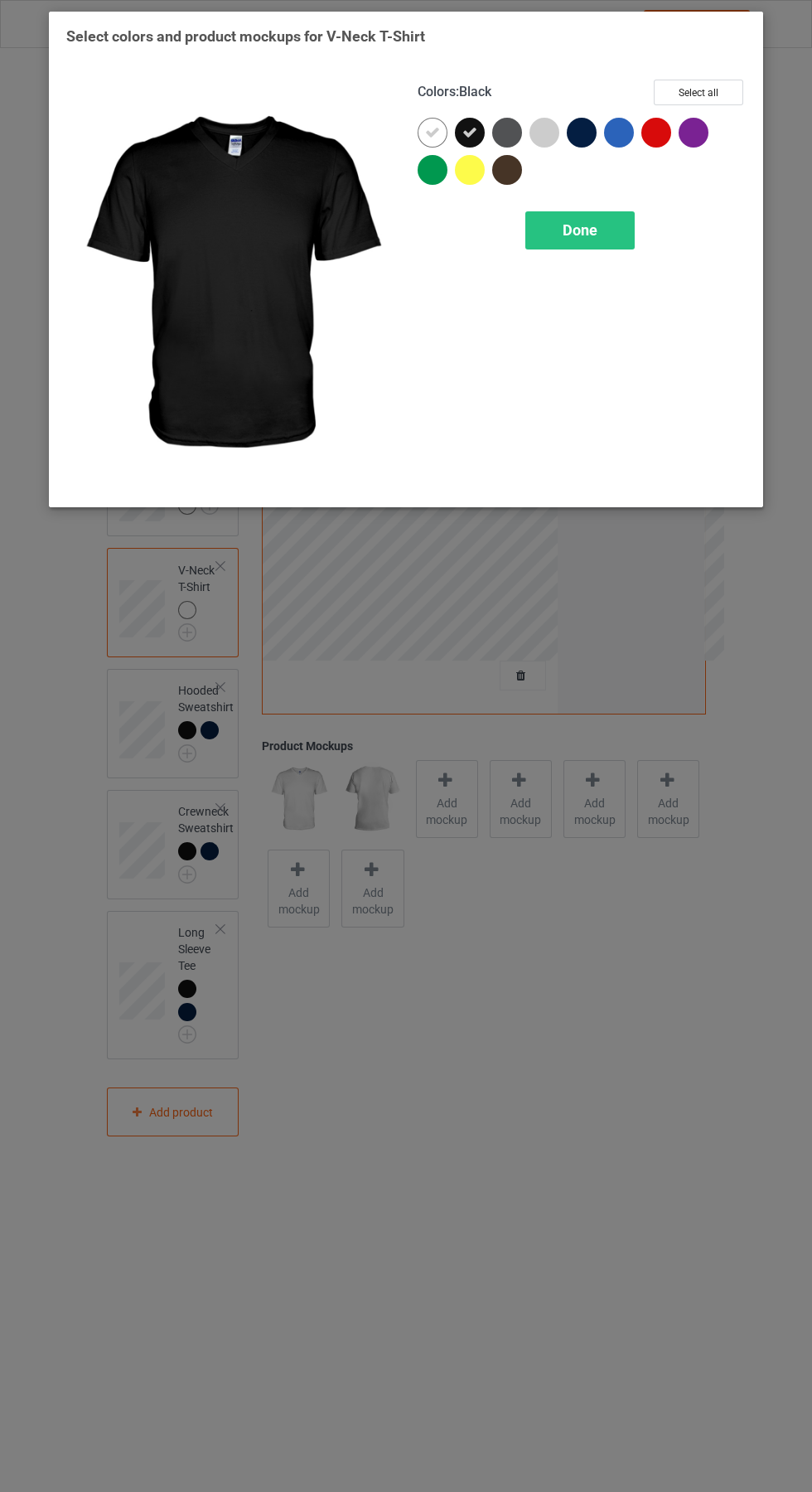
click at [594, 129] on div at bounding box center [581, 133] width 30 height 30
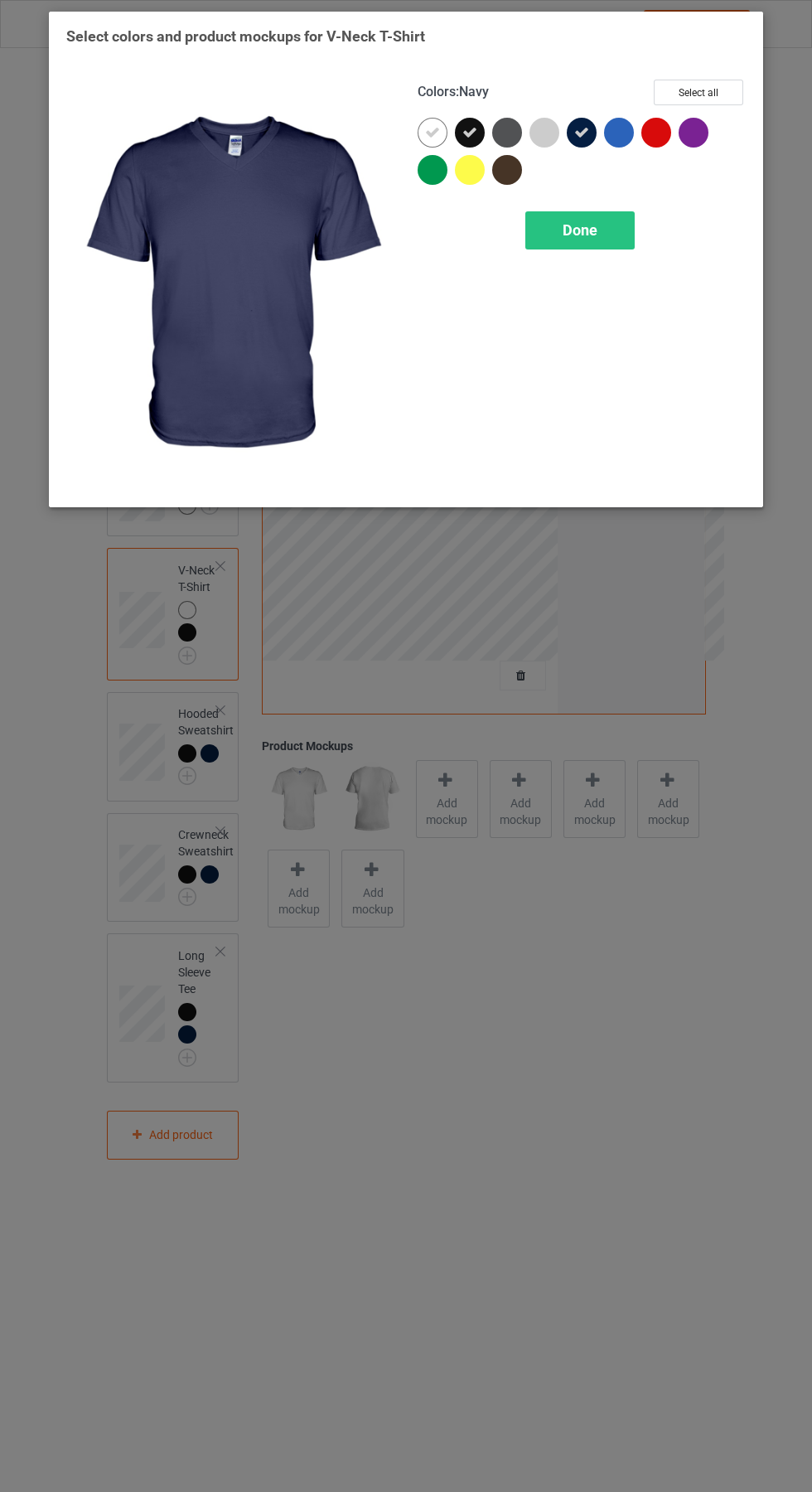
click at [425, 131] on icon at bounding box center [433, 133] width 15 height 15
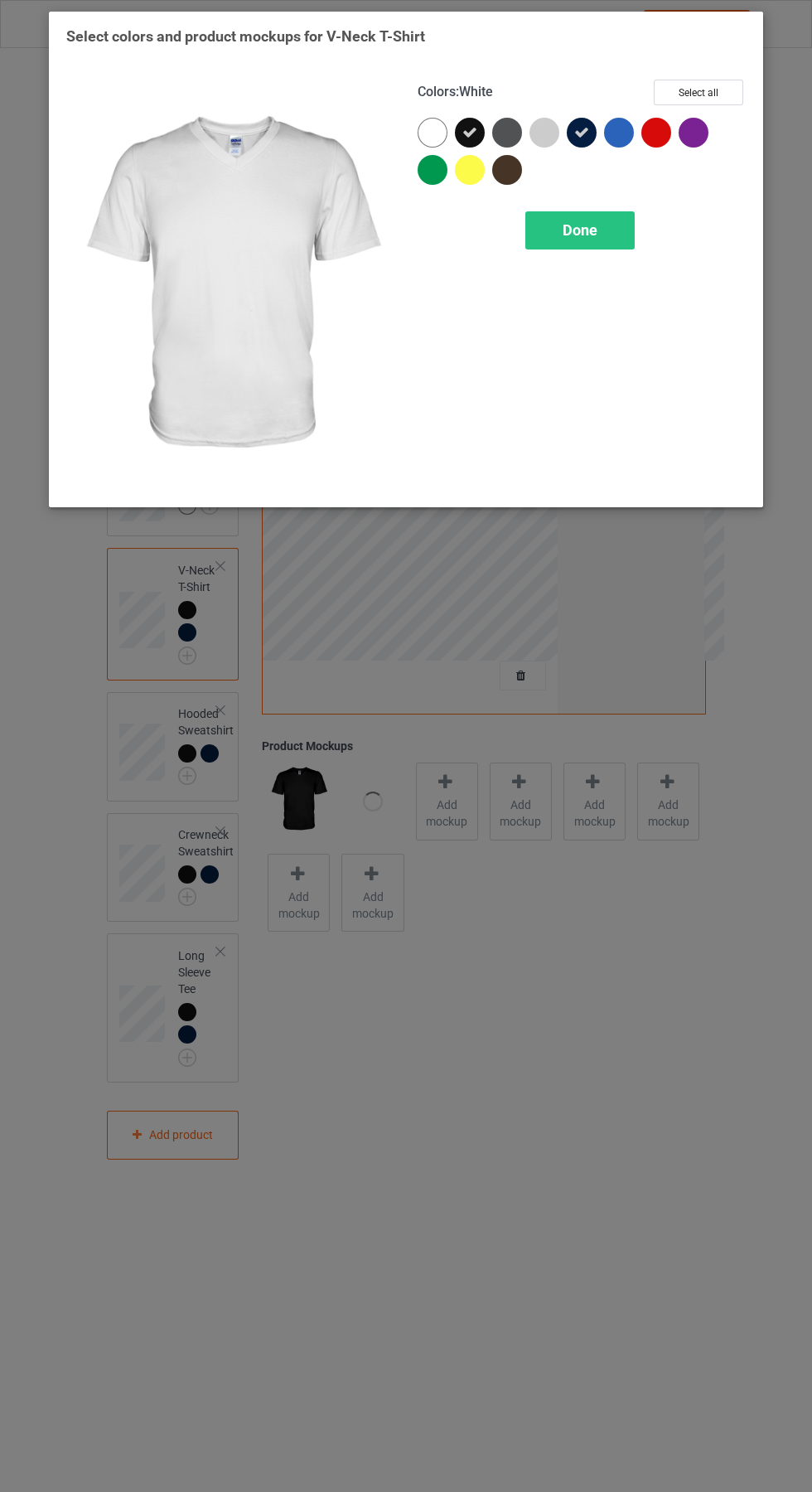
click at [597, 247] on div "Done" at bounding box center [579, 230] width 110 height 38
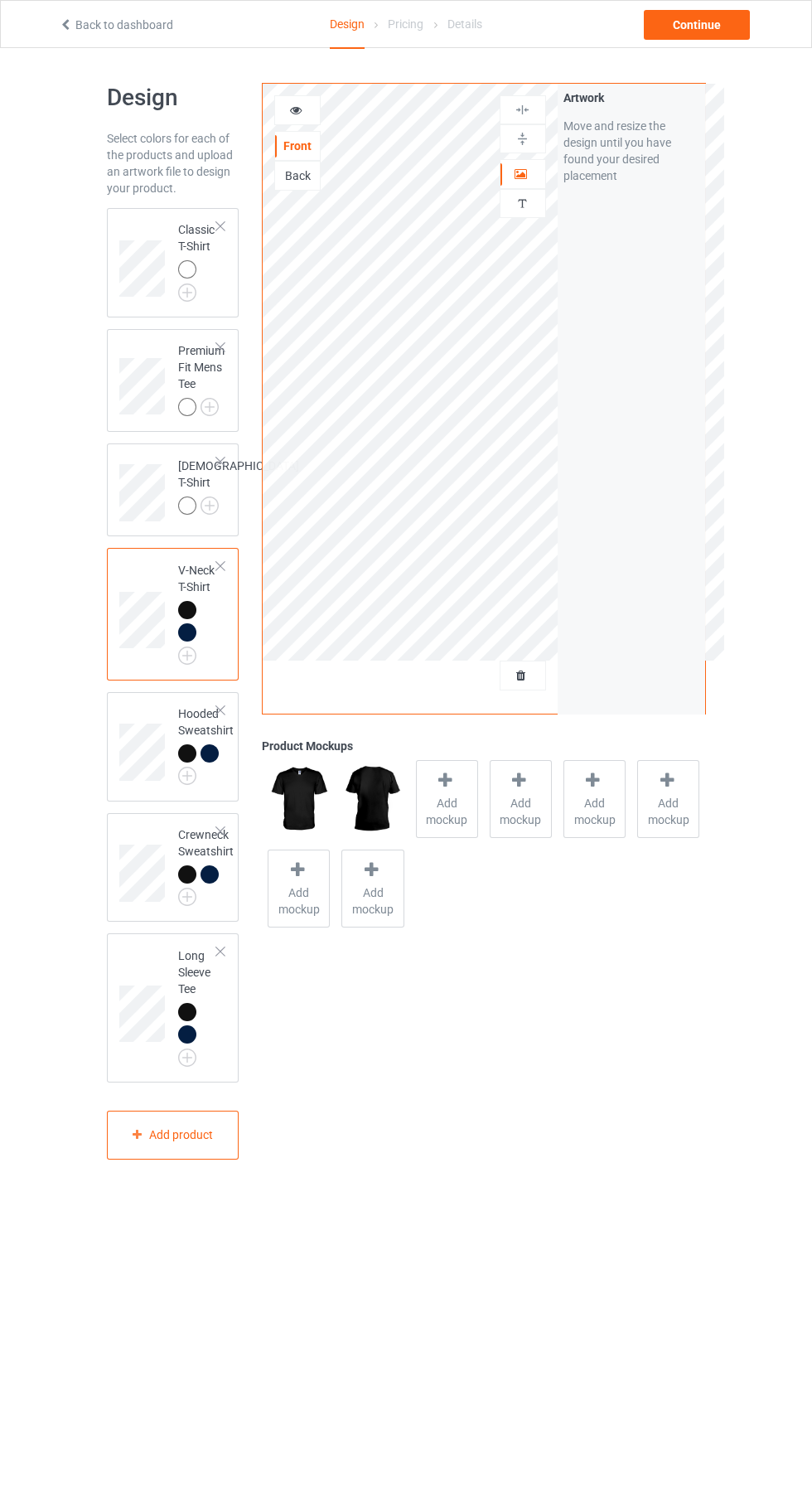
click at [0, 0] on img at bounding box center [0, 0] width 0 height 0
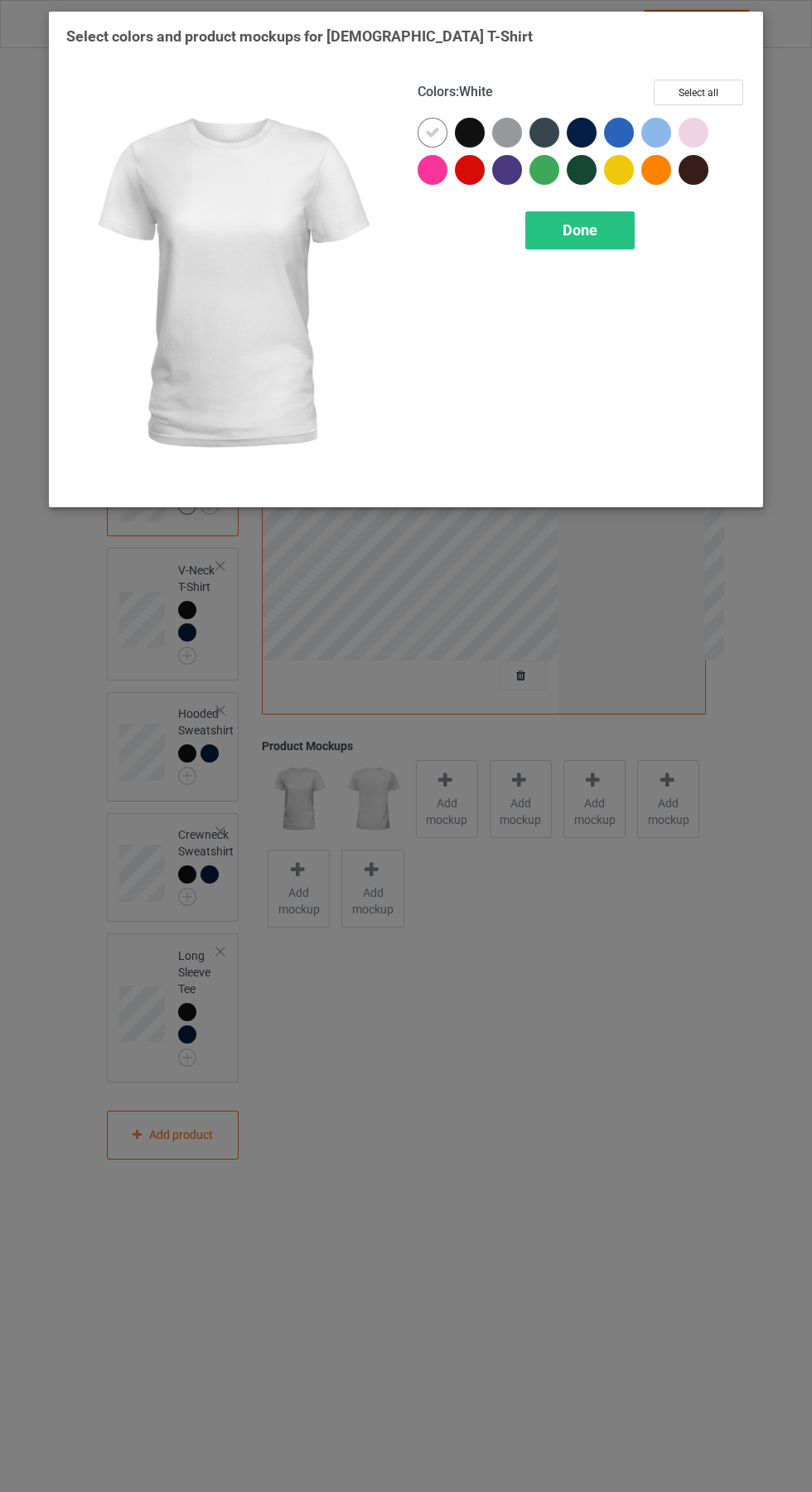
click at [480, 134] on div at bounding box center [470, 133] width 30 height 30
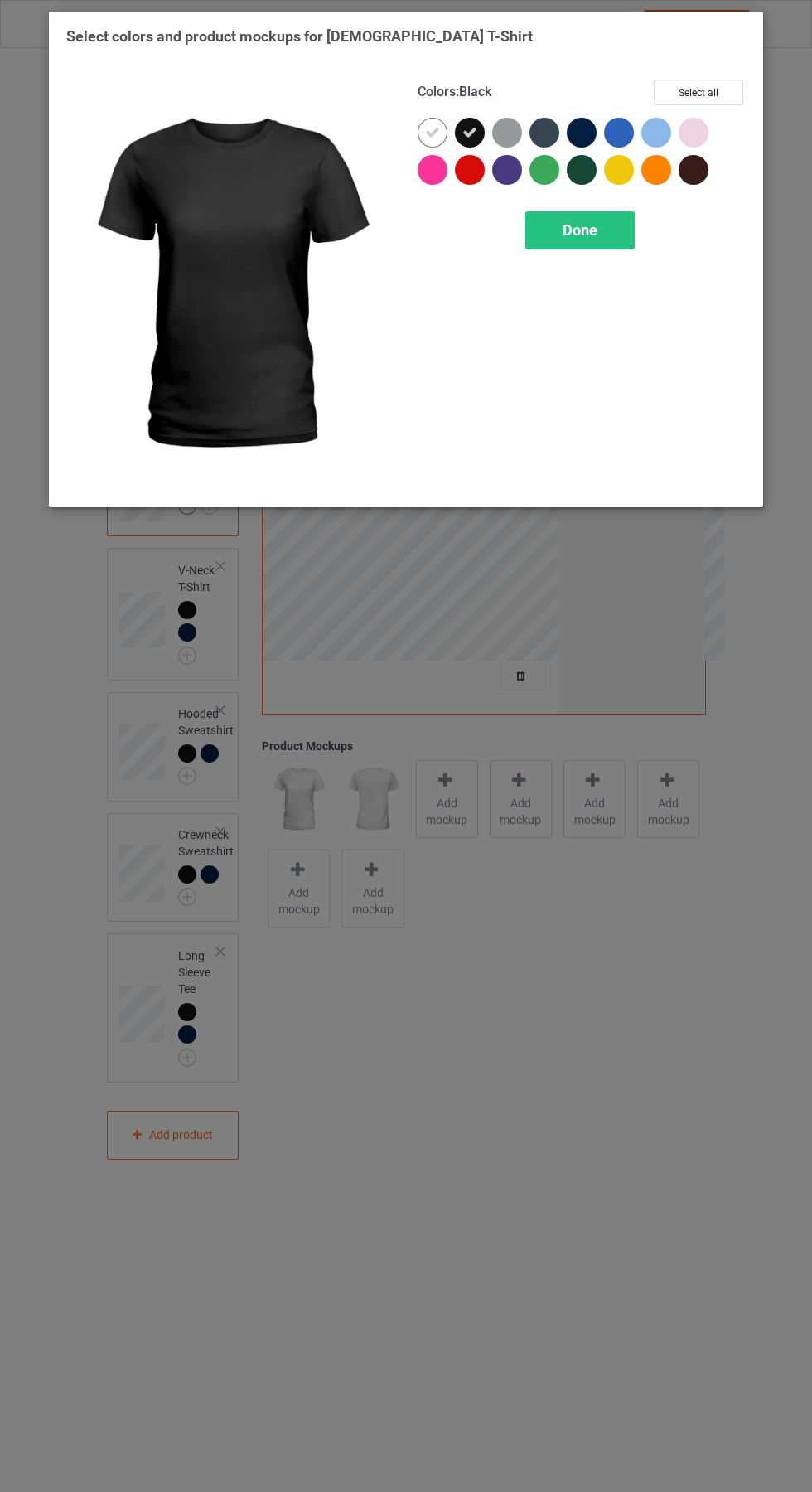
click at [593, 138] on div at bounding box center [581, 133] width 30 height 30
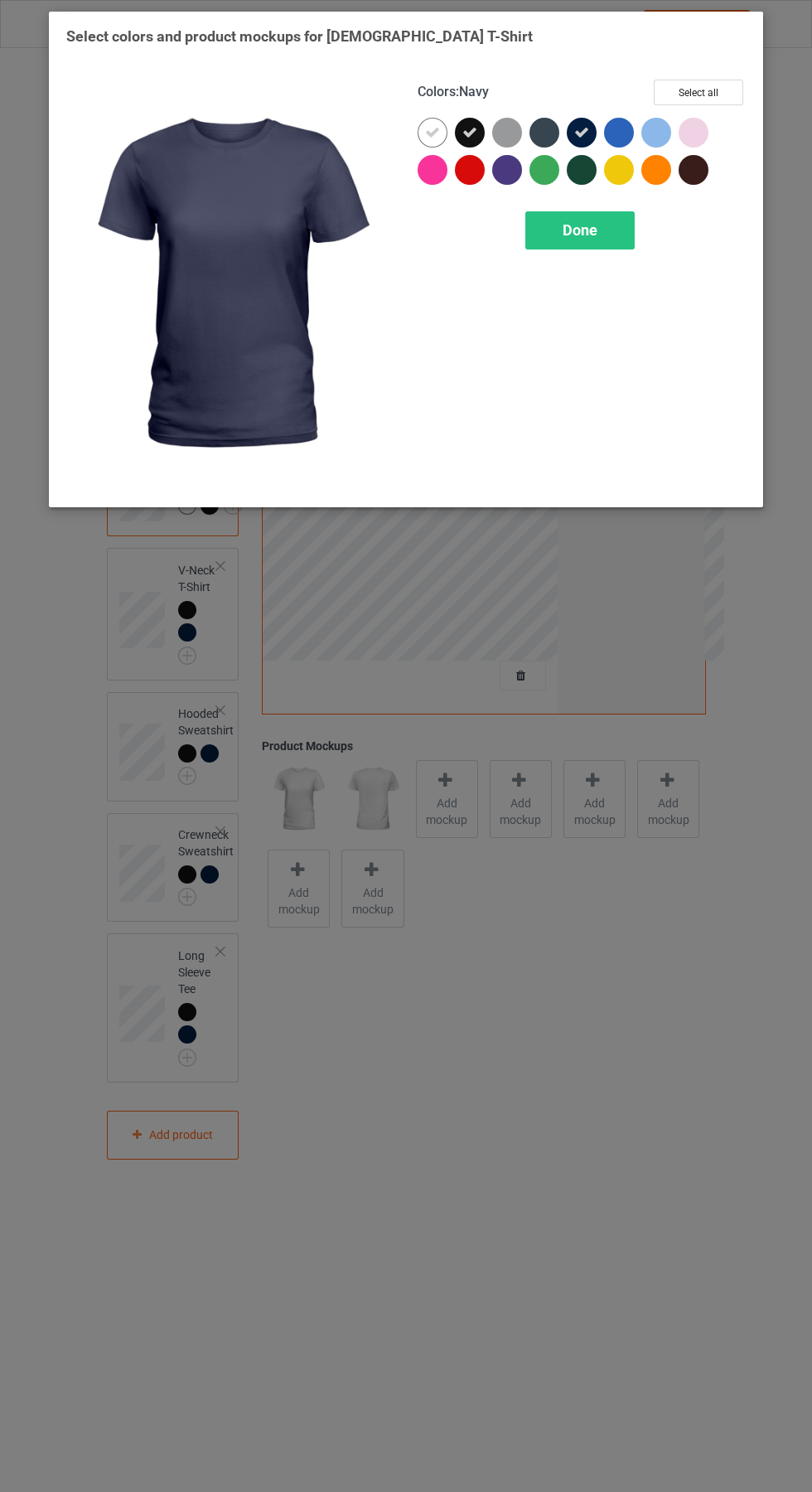
click at [437, 126] on icon at bounding box center [433, 133] width 15 height 15
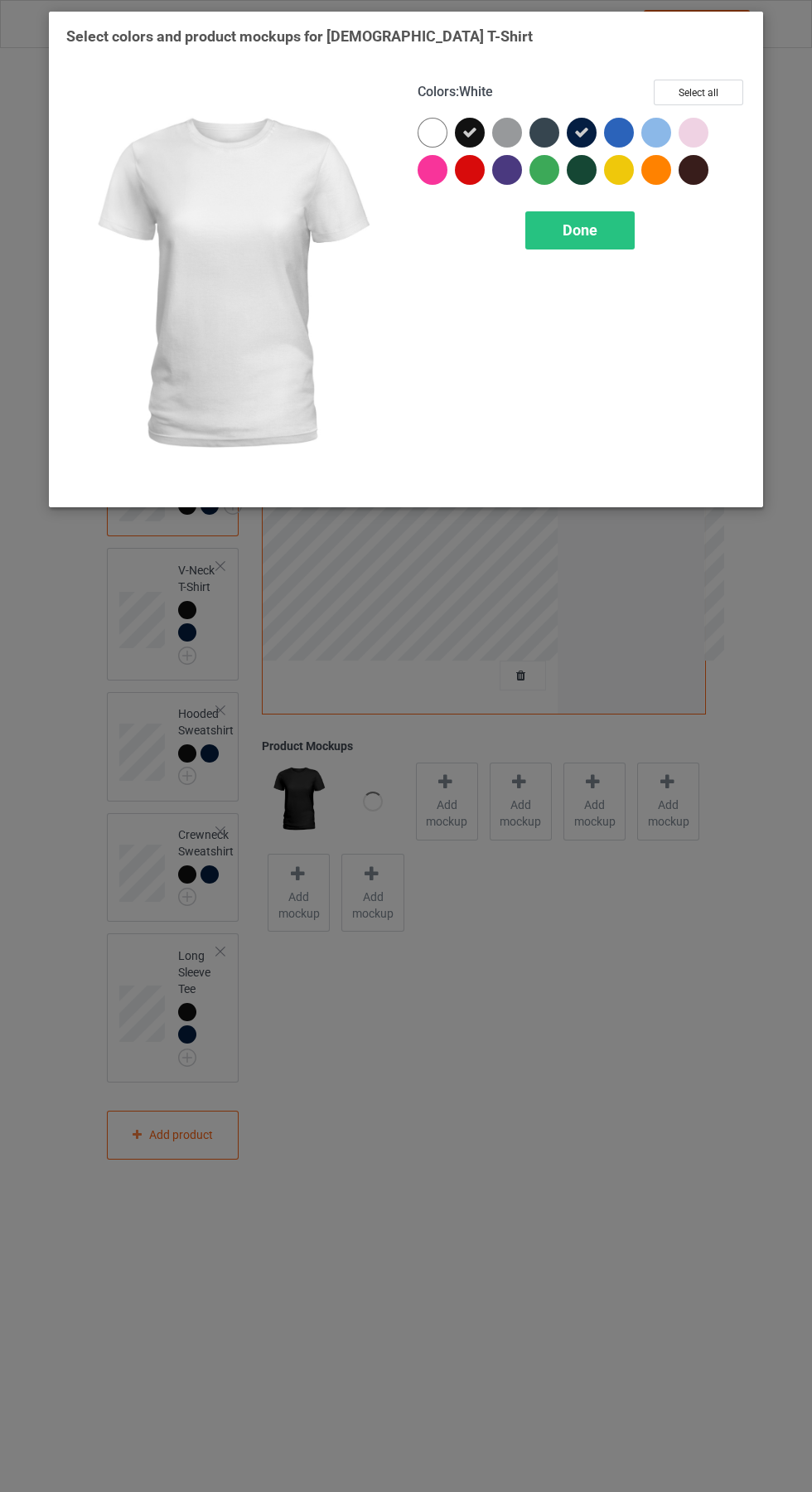
click at [617, 230] on div "Done" at bounding box center [579, 230] width 110 height 38
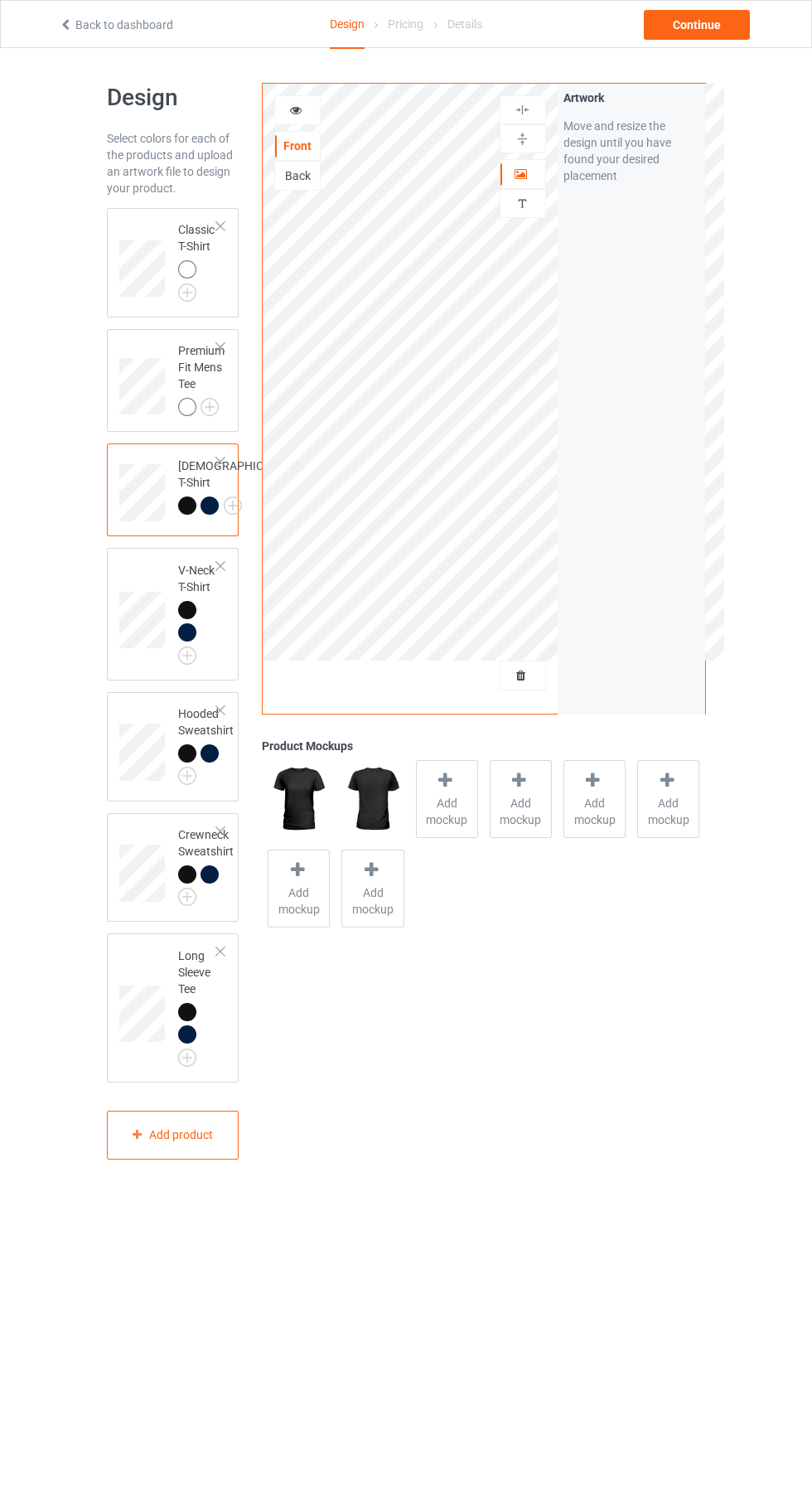
click at [0, 0] on img at bounding box center [0, 0] width 0 height 0
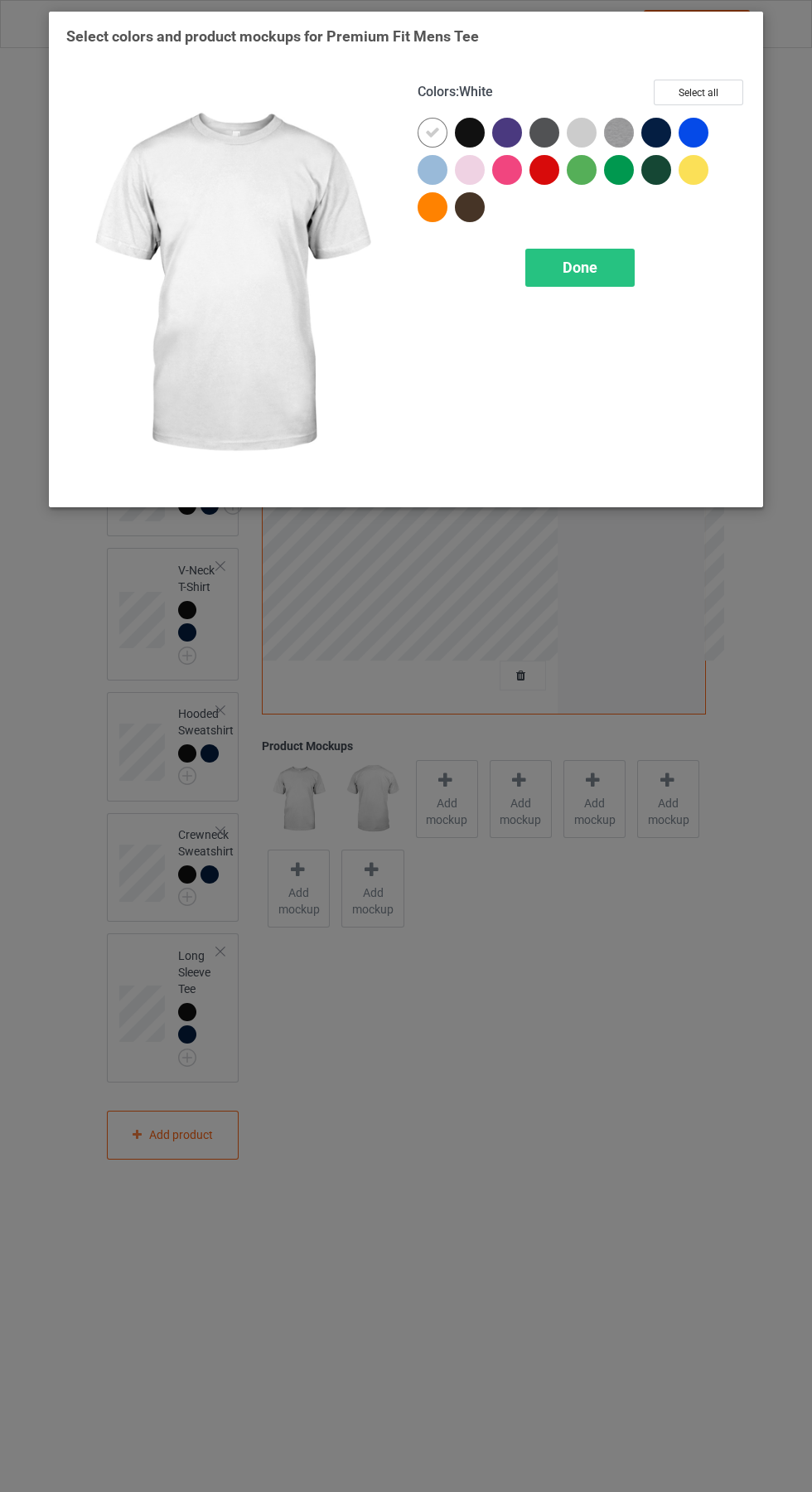
click at [484, 129] on div at bounding box center [470, 133] width 30 height 30
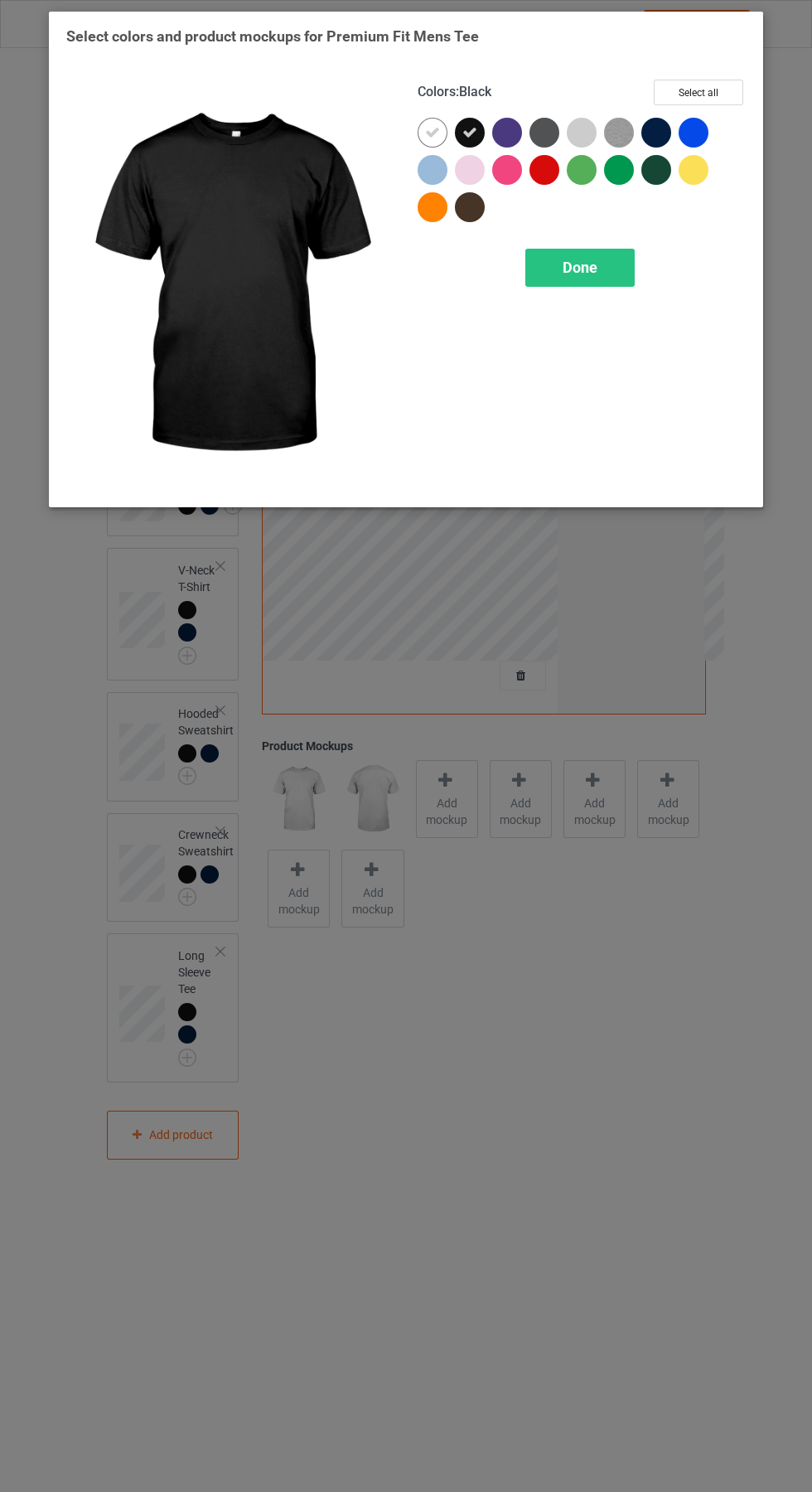
click at [436, 127] on icon at bounding box center [433, 133] width 15 height 15
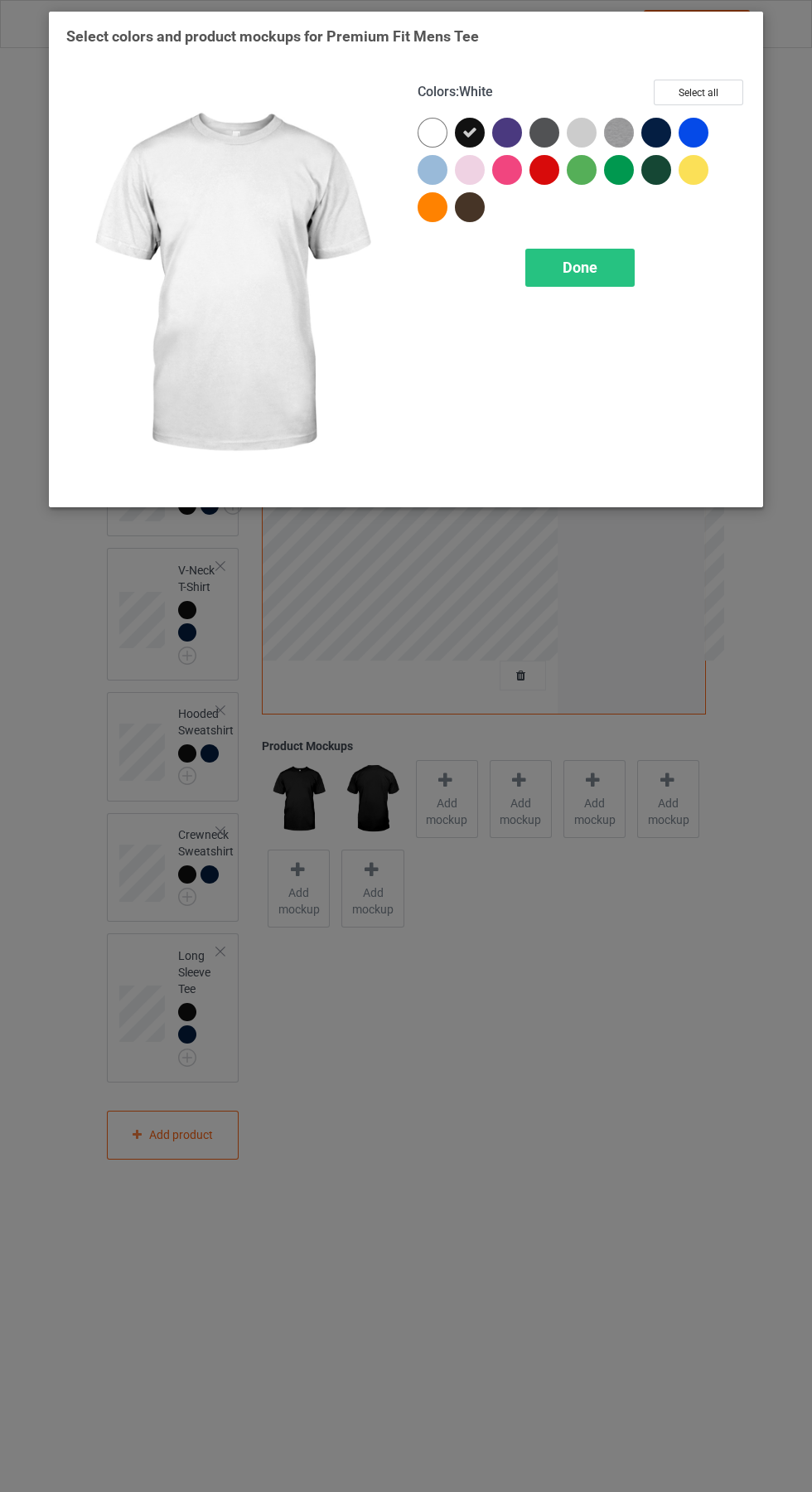
click at [668, 125] on div at bounding box center [656, 133] width 30 height 30
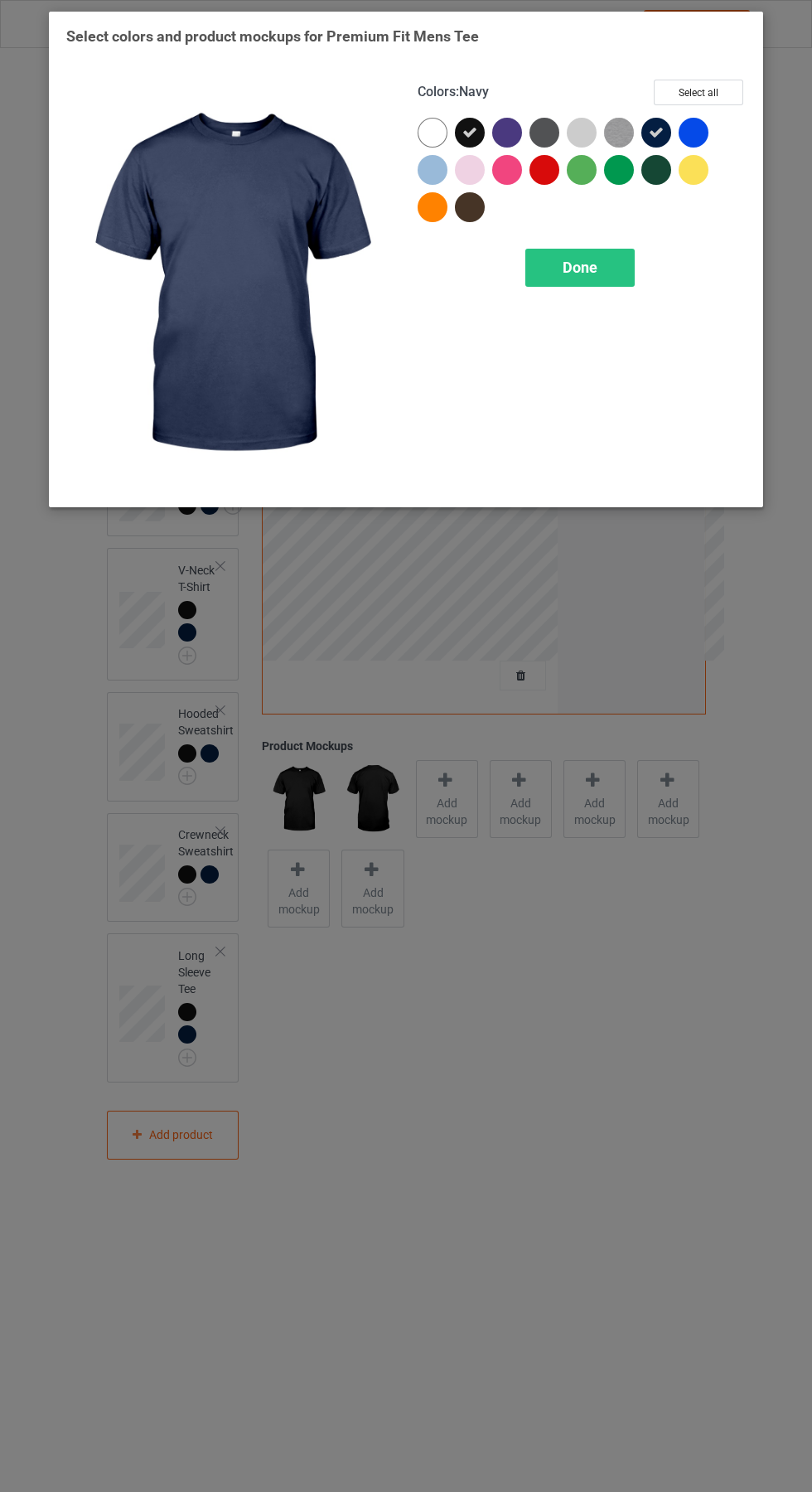
click at [608, 263] on div "Done" at bounding box center [579, 267] width 110 height 38
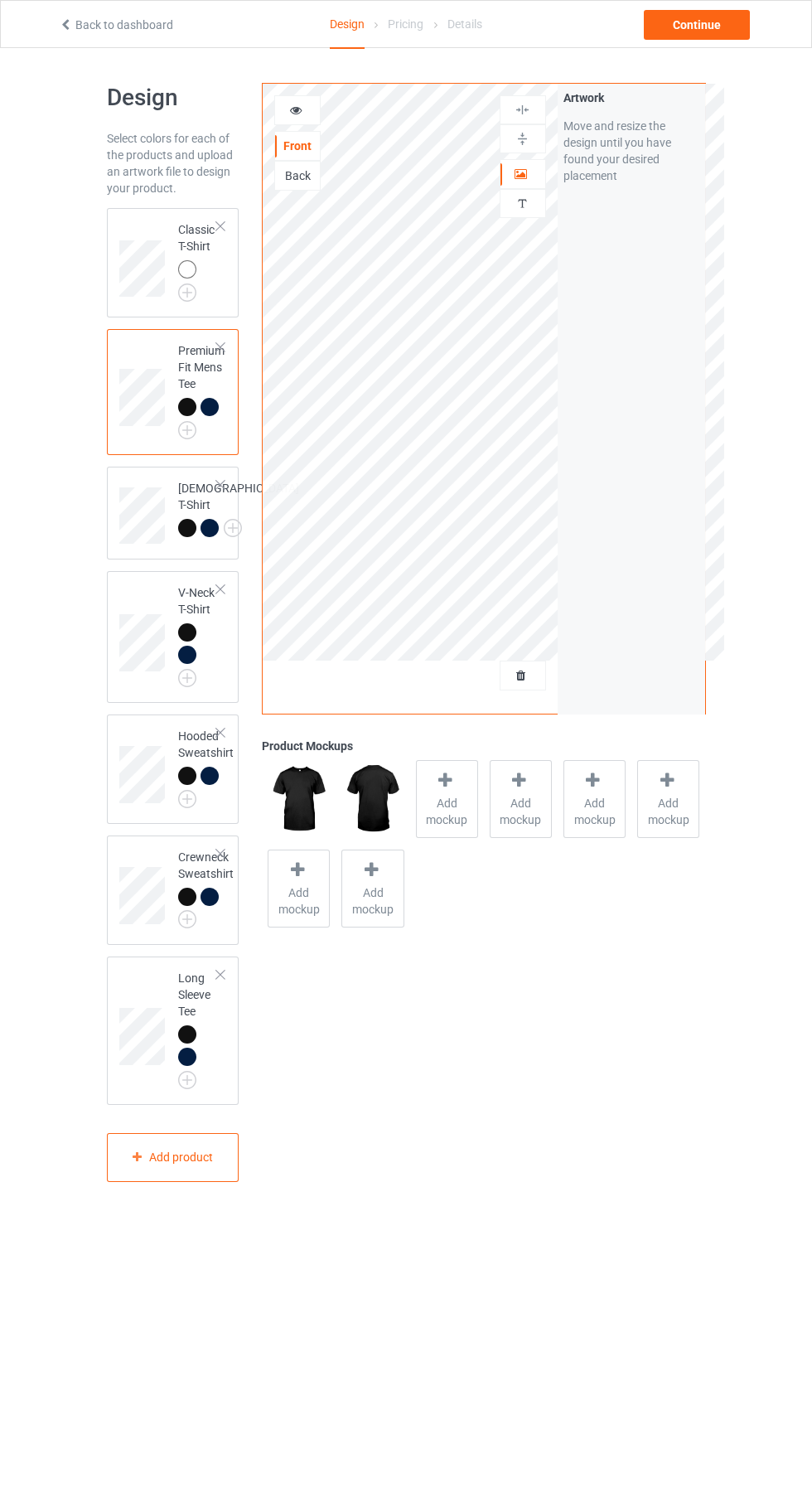
click at [0, 0] on img at bounding box center [0, 0] width 0 height 0
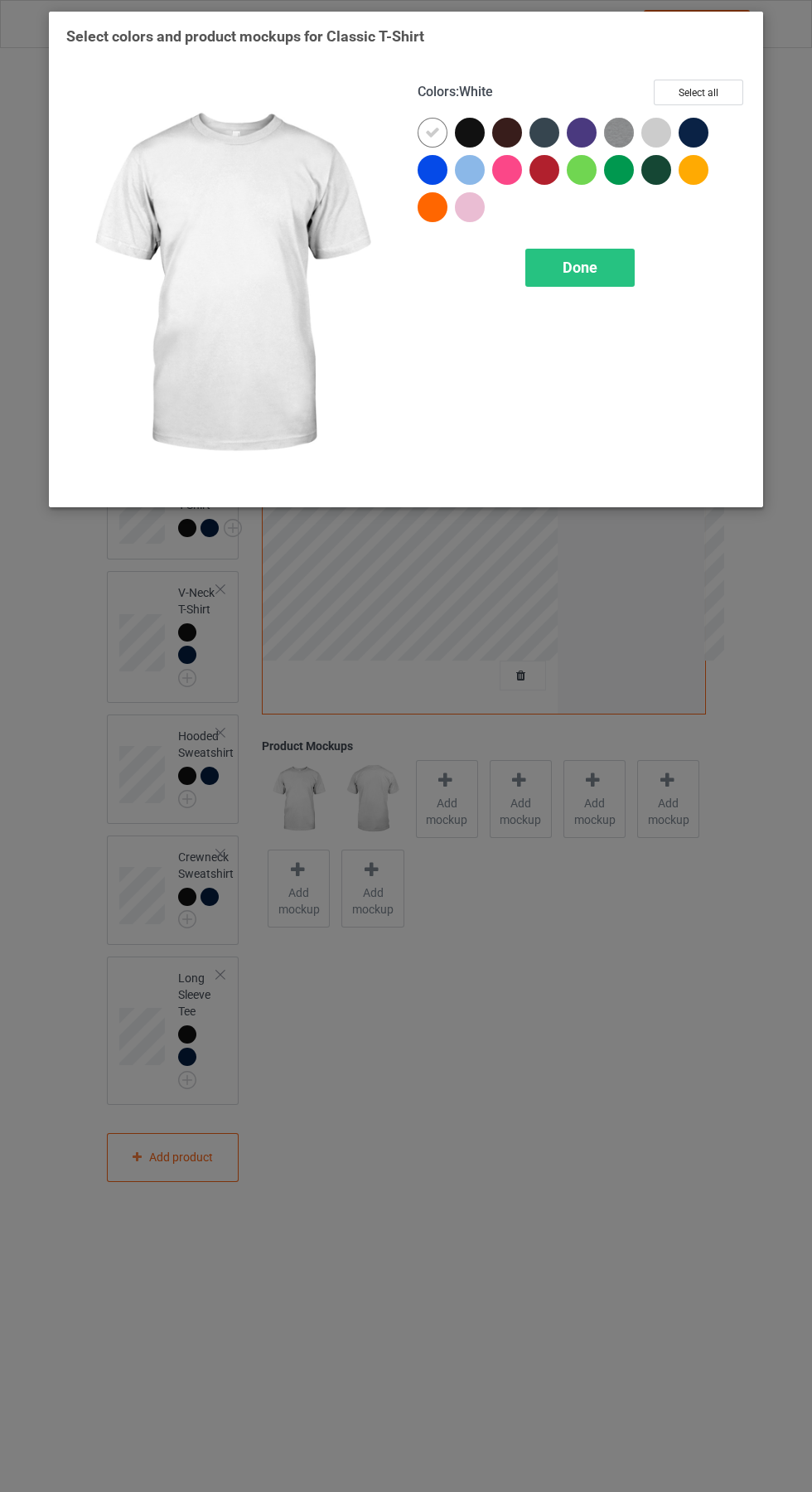
click at [473, 123] on div at bounding box center [470, 133] width 30 height 30
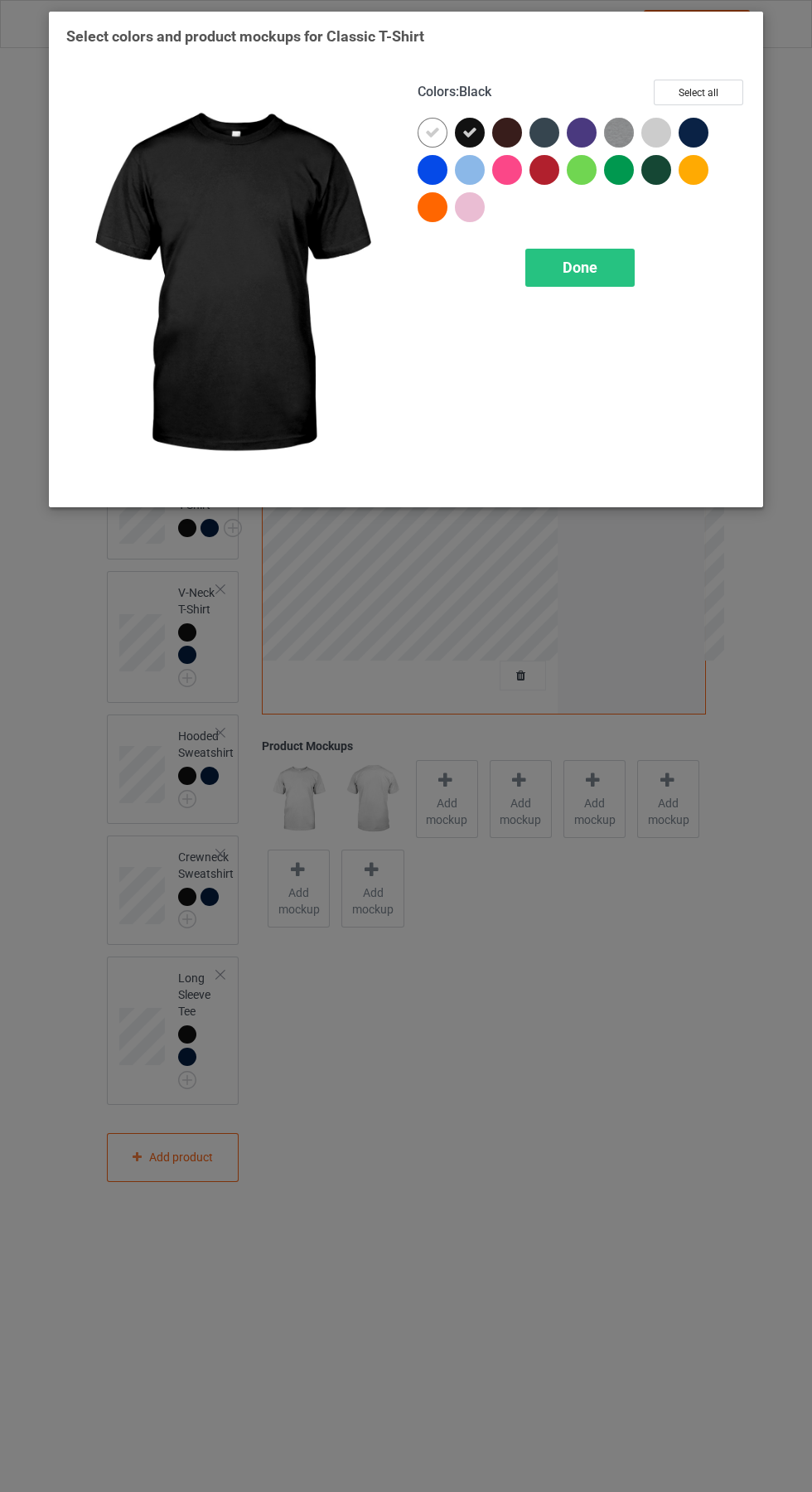
click at [698, 136] on div at bounding box center [693, 133] width 30 height 30
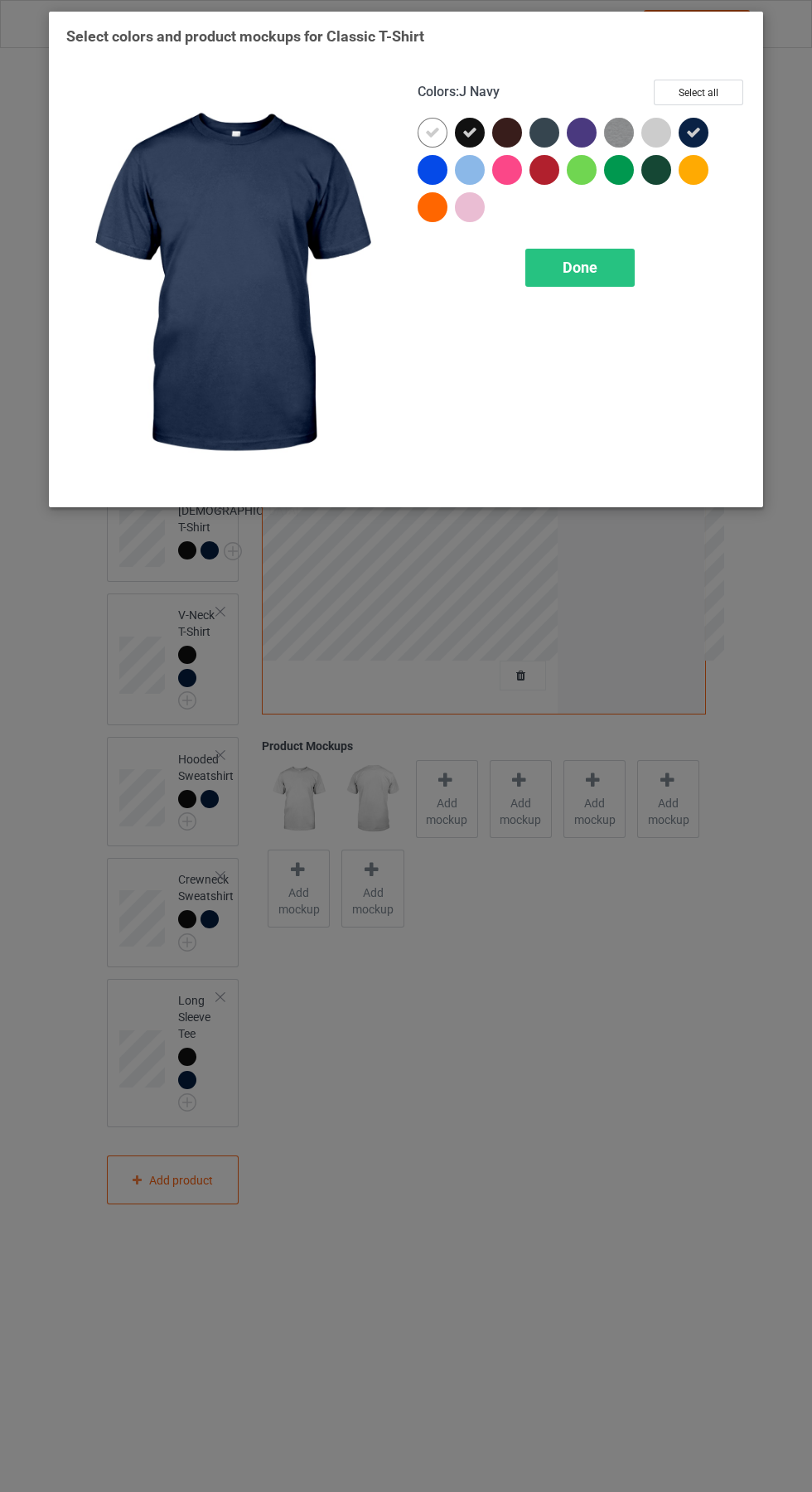
click at [451, 133] on div at bounding box center [436, 137] width 37 height 37
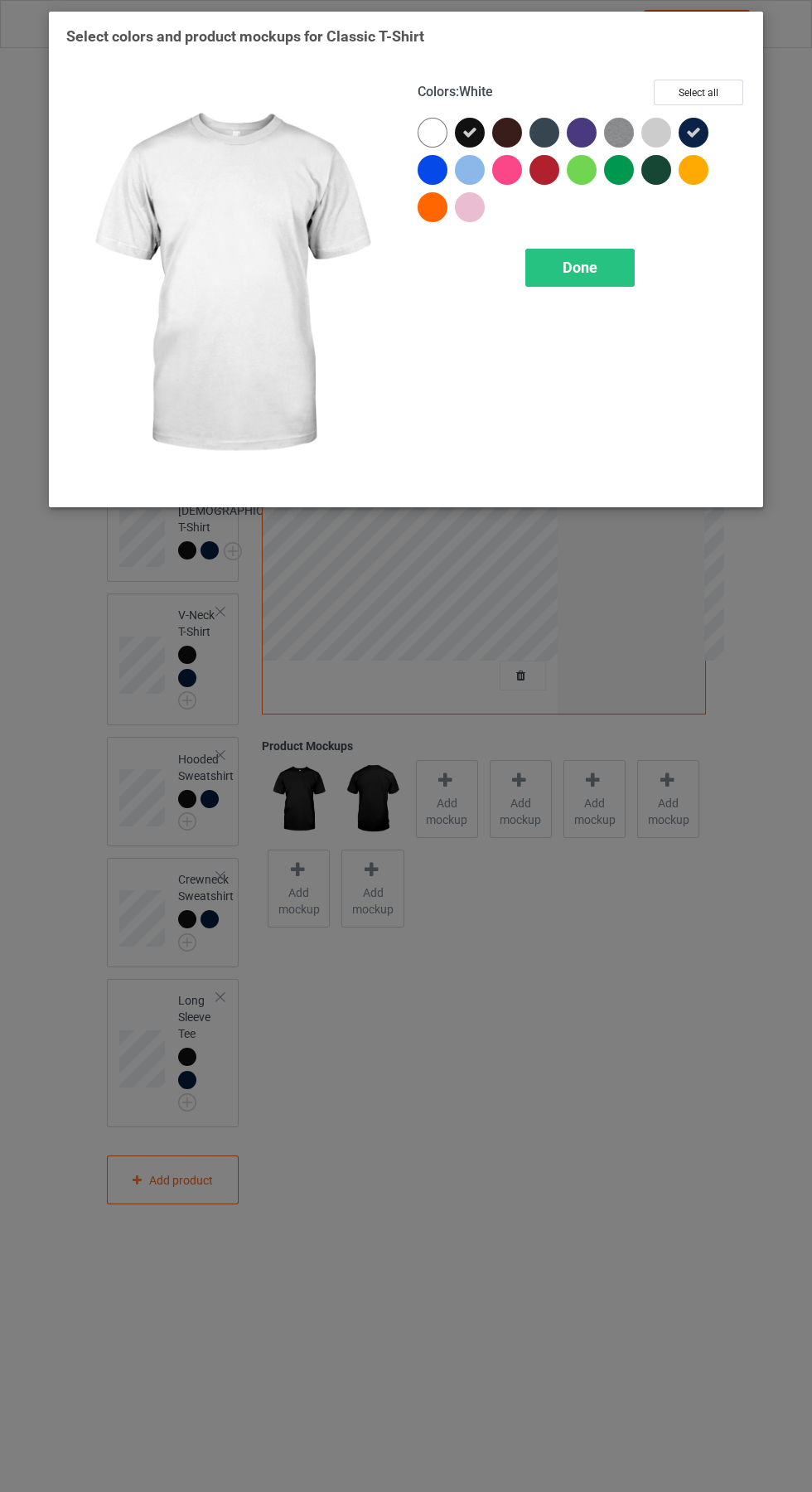
click at [600, 249] on div "Done" at bounding box center [579, 267] width 110 height 38
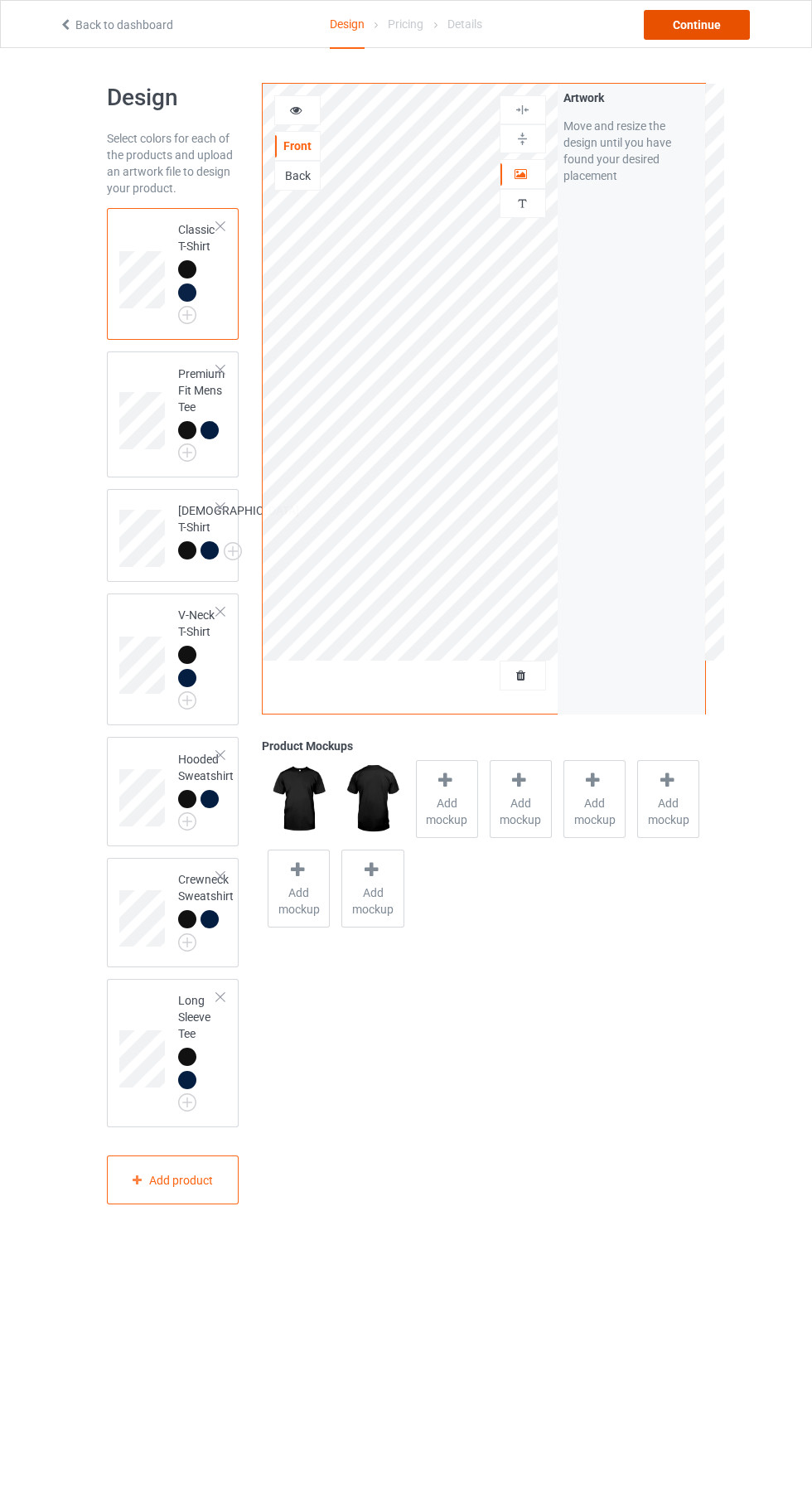
click at [716, 29] on div "Continue" at bounding box center [697, 25] width 106 height 30
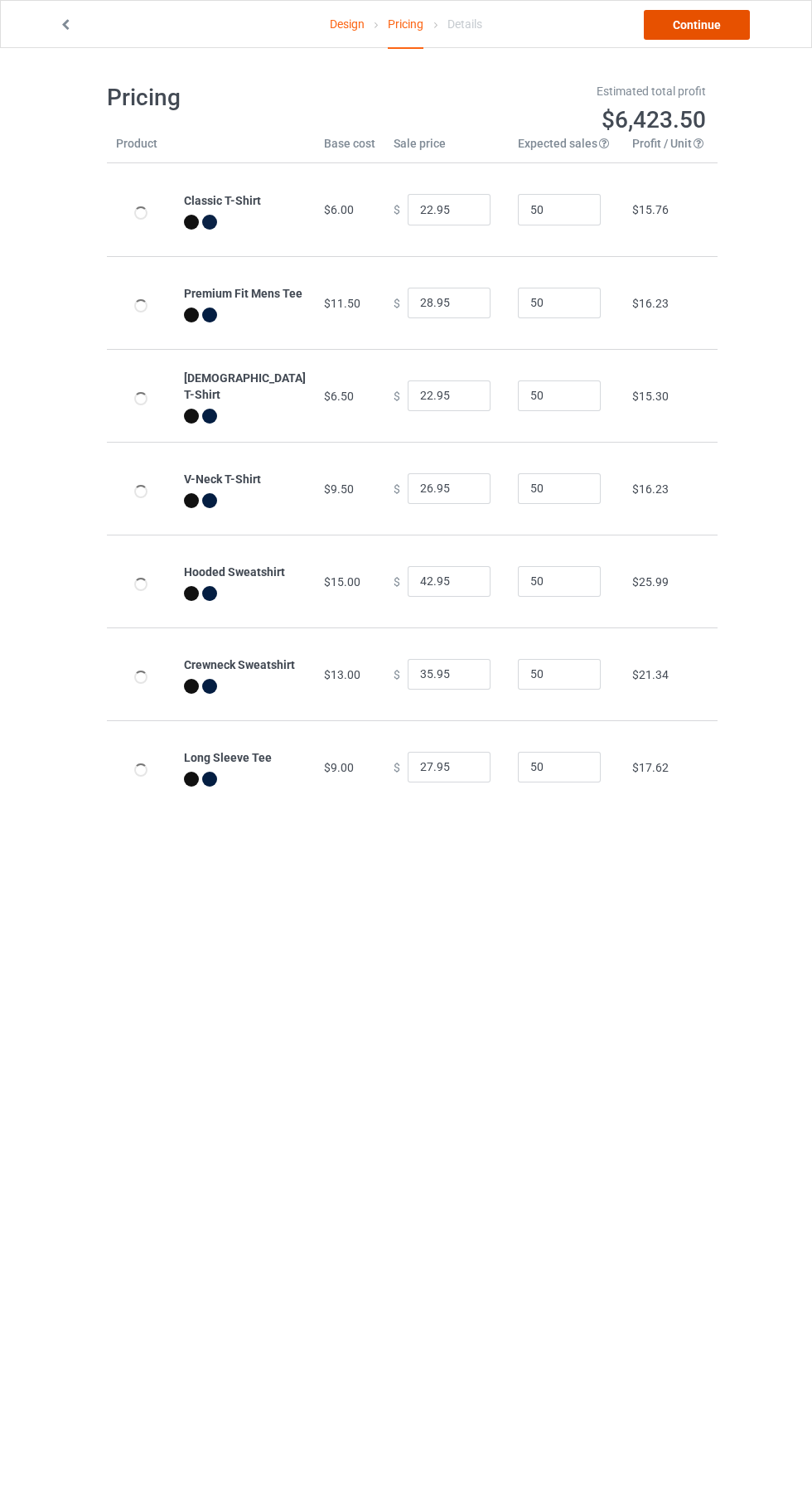
click at [698, 24] on link "Continue" at bounding box center [697, 25] width 106 height 30
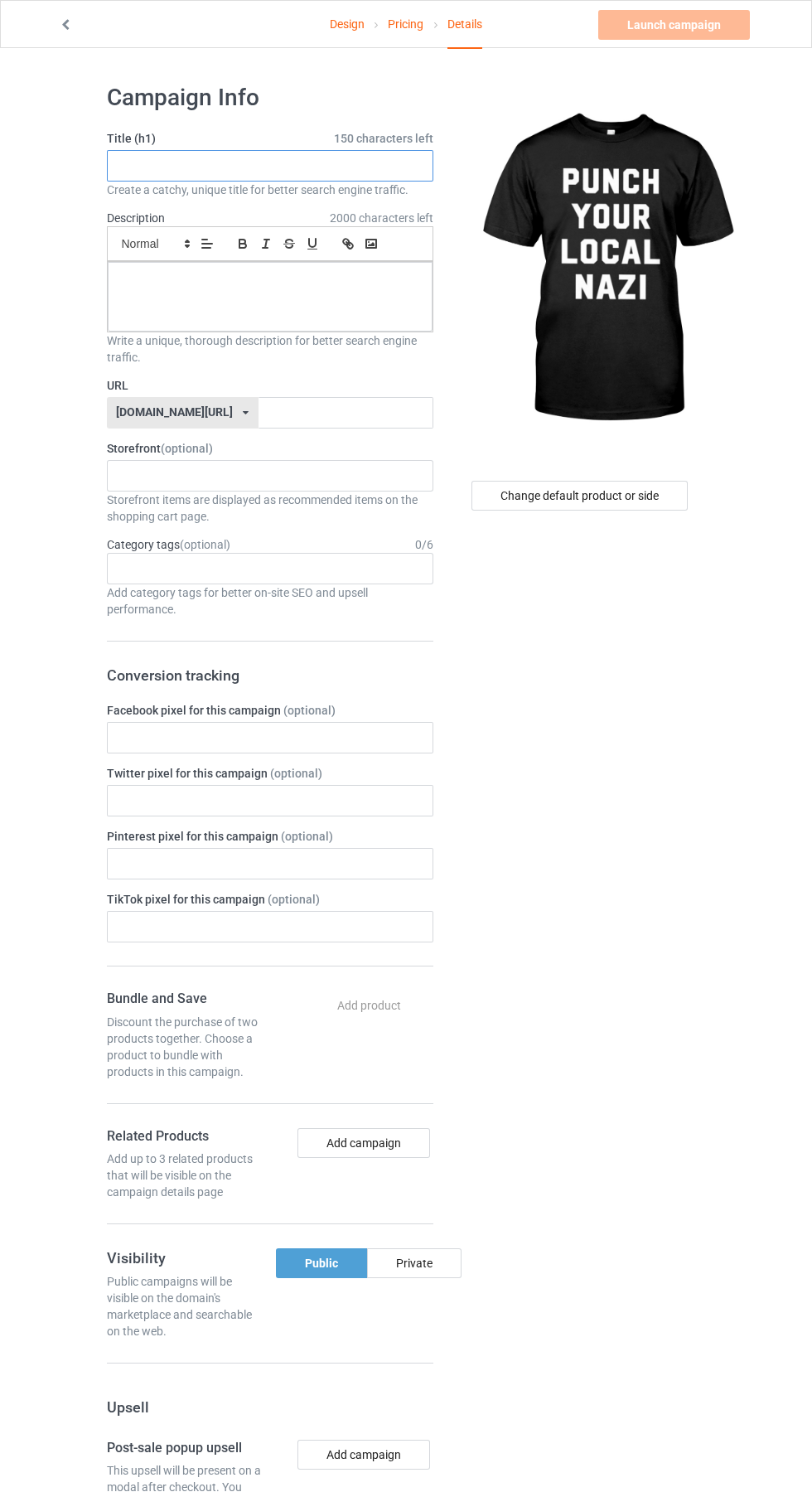
click at [251, 166] on input "text" at bounding box center [270, 166] width 327 height 31
click at [237, 166] on input "text" at bounding box center [270, 166] width 327 height 31
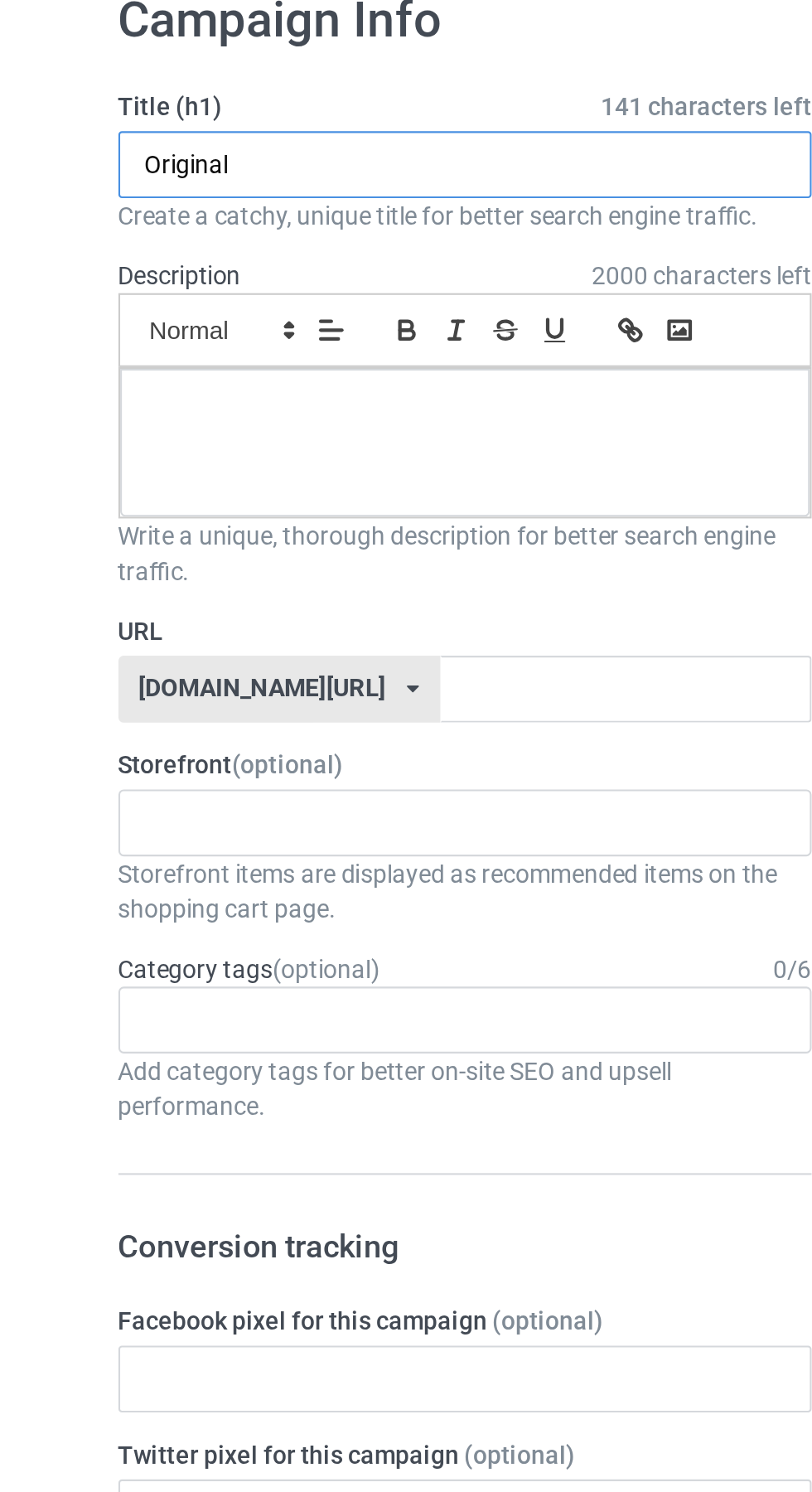
type input "Original"
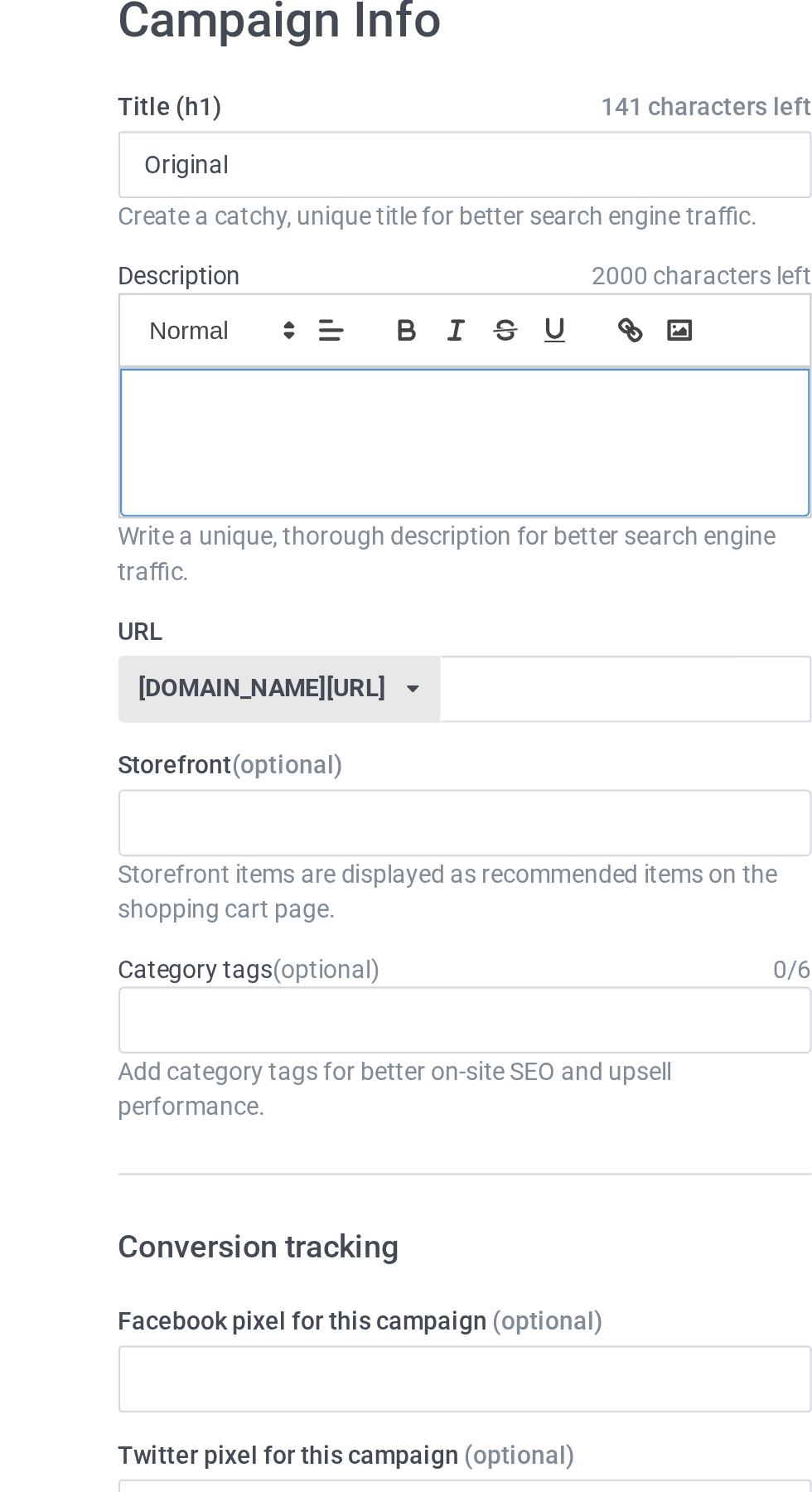
click at [248, 315] on div at bounding box center [270, 296] width 325 height 69
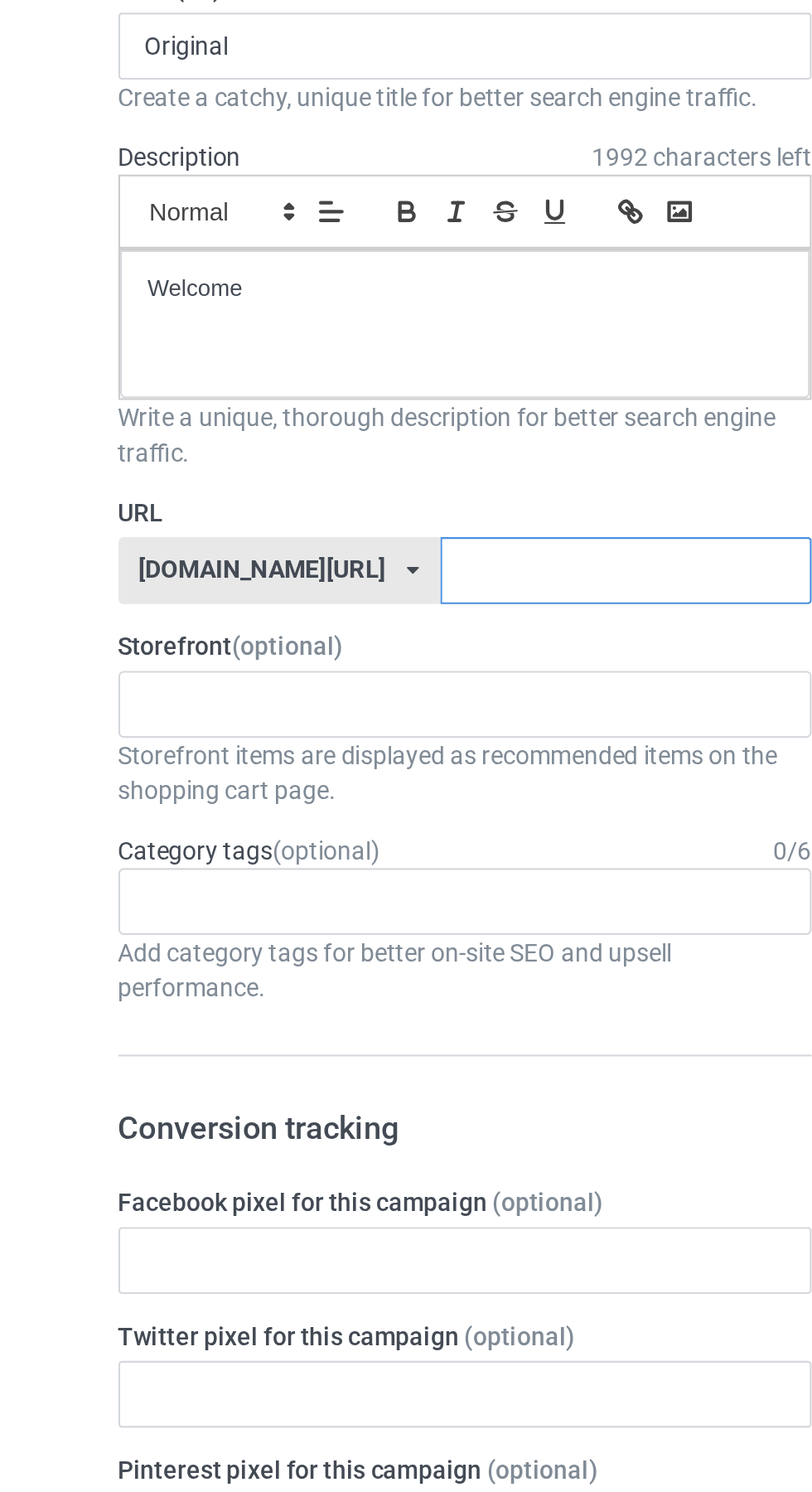
click at [321, 411] on input "text" at bounding box center [345, 413] width 174 height 31
type input "Tez"
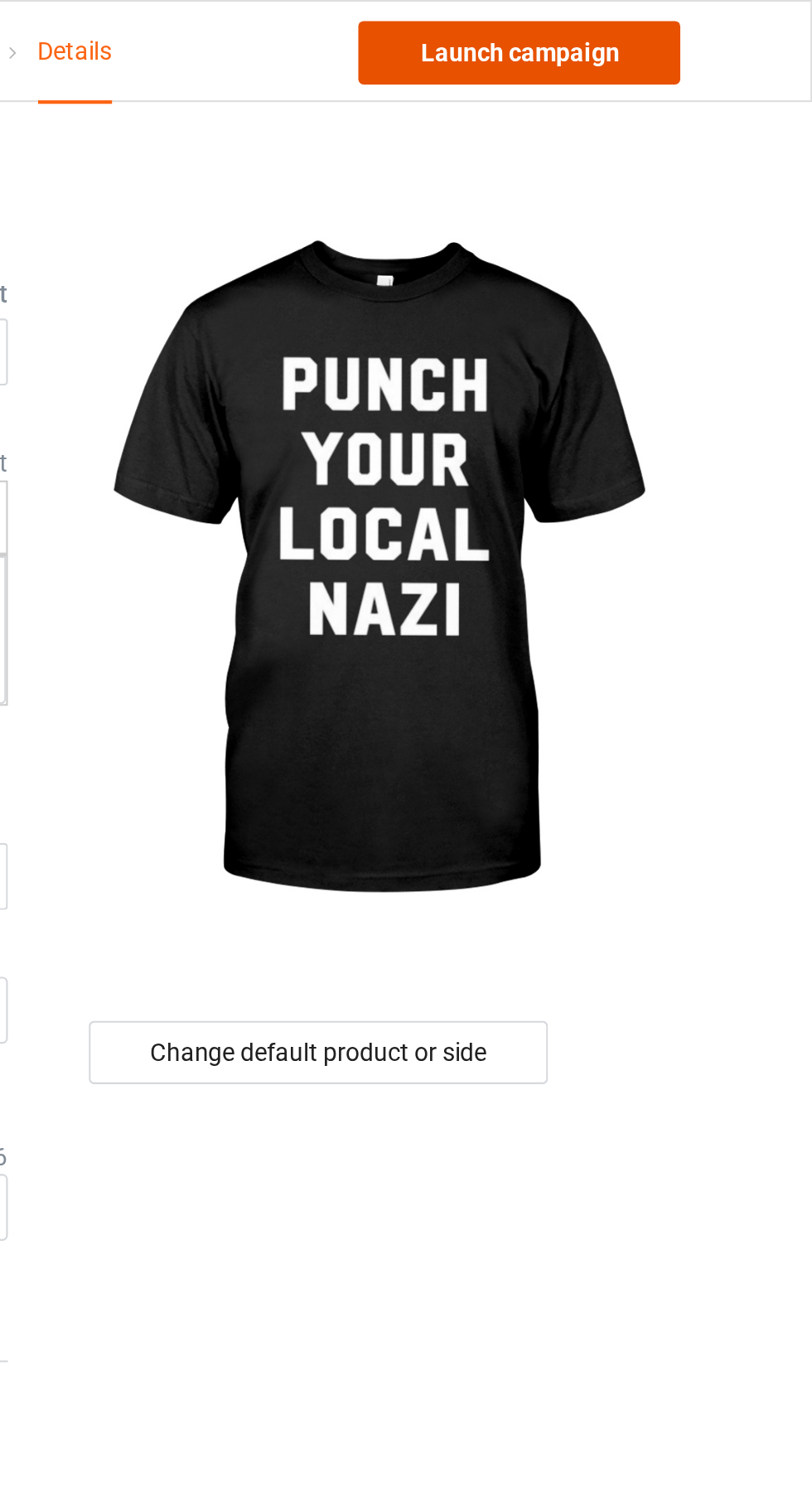
click at [711, 30] on link "Launch campaign" at bounding box center [674, 25] width 151 height 30
